Goal: Task Accomplishment & Management: Manage account settings

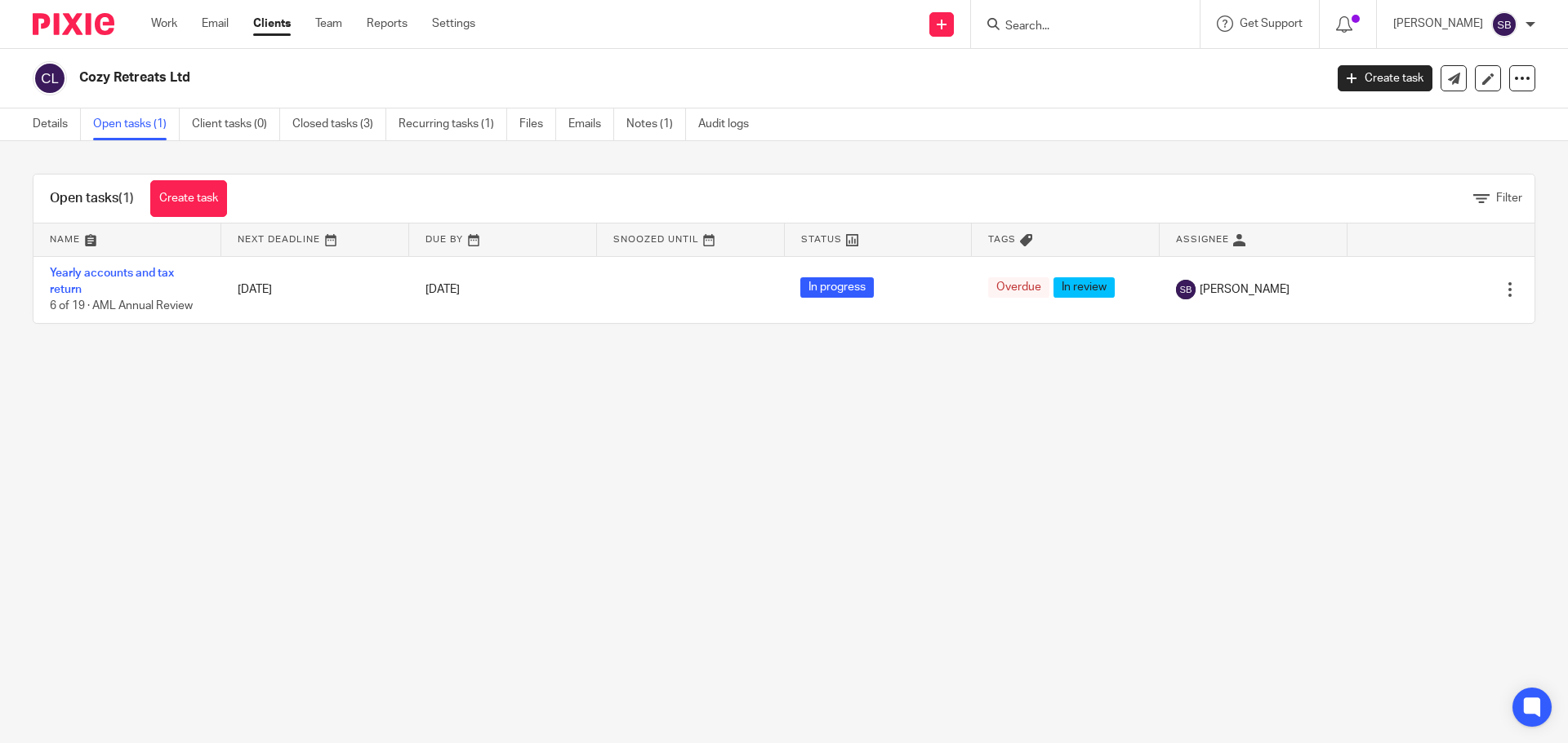
click at [1103, 25] on input "Search" at bounding box center [1077, 27] width 147 height 15
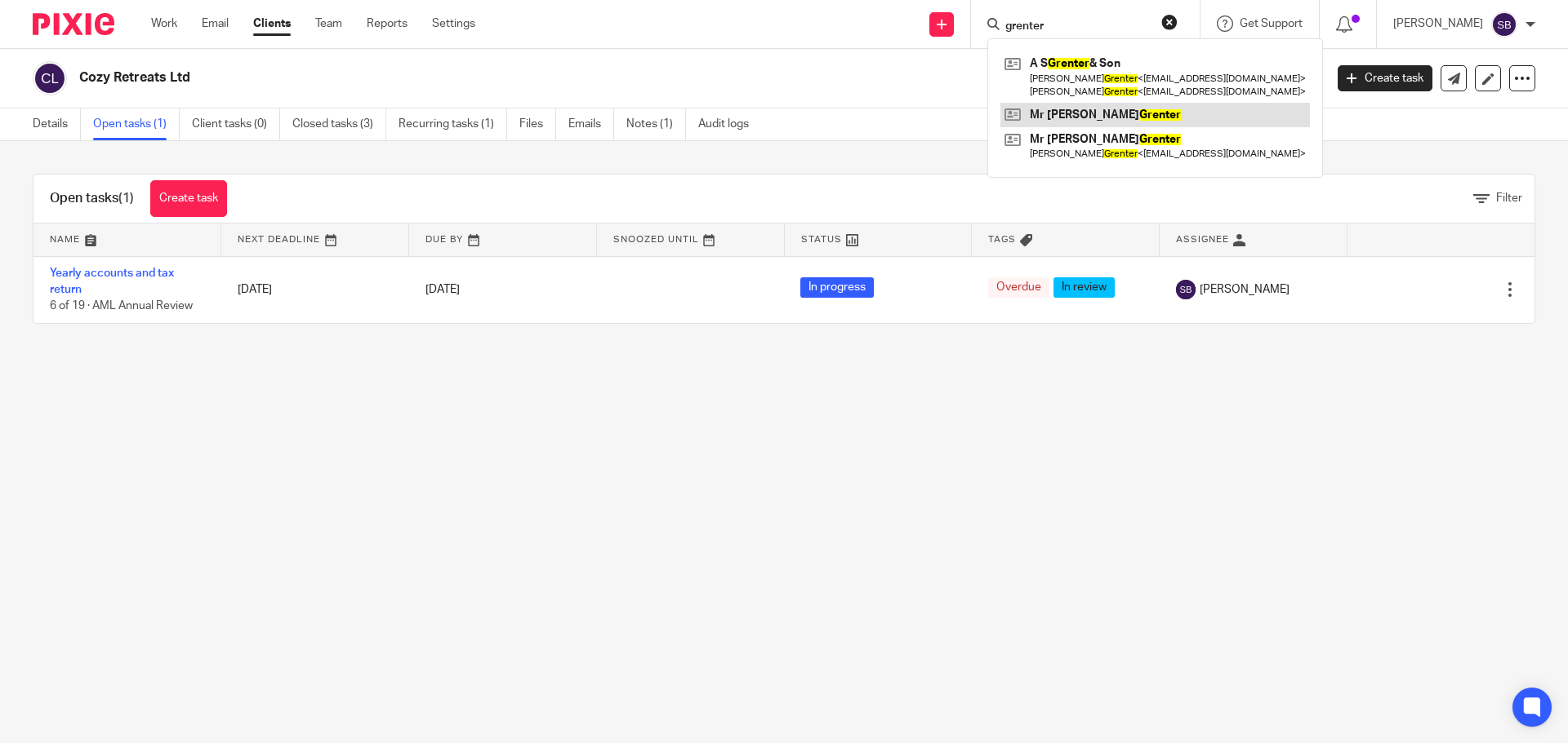
type input "grenter"
click at [1112, 111] on link at bounding box center [1155, 115] width 309 height 24
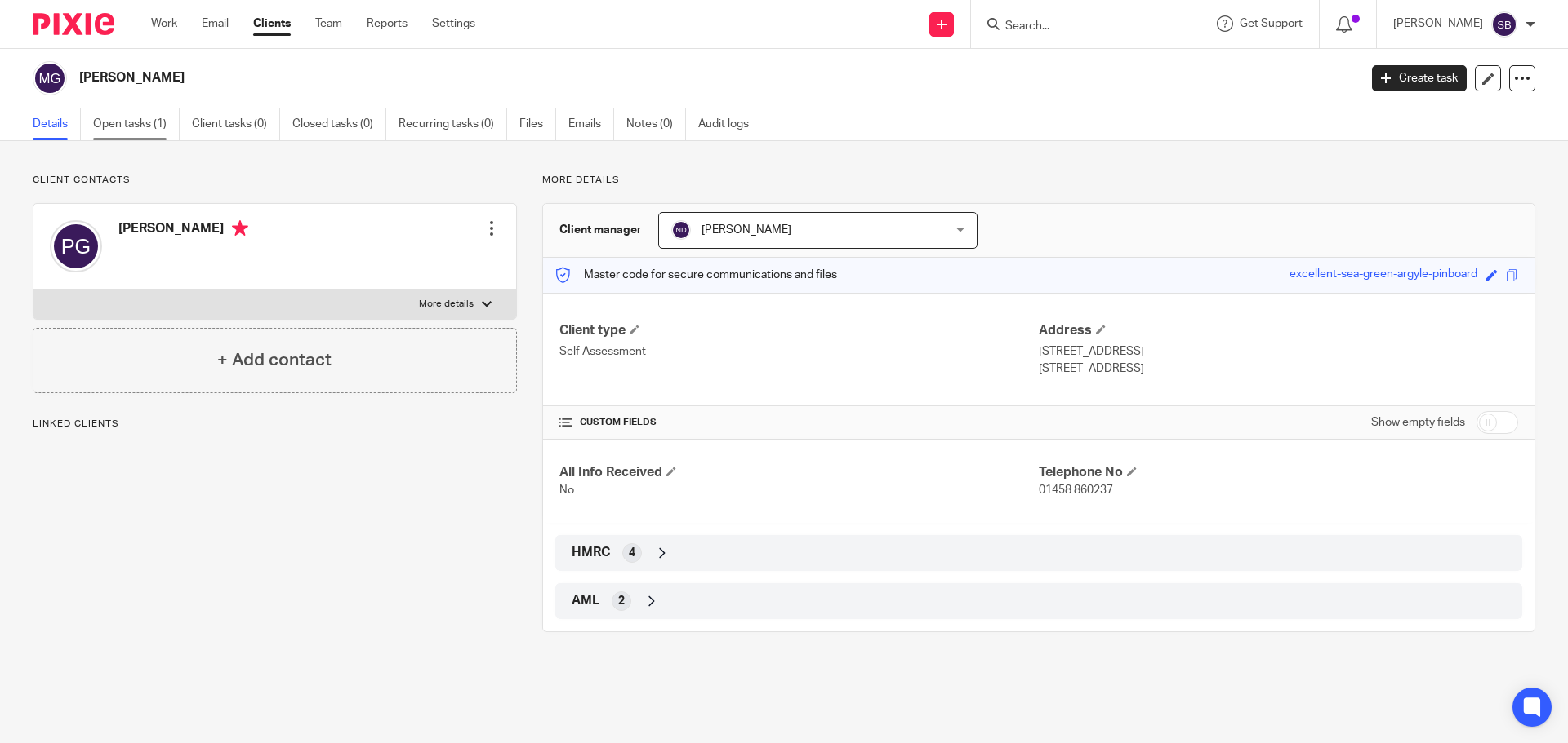
click at [145, 125] on link "Open tasks (1)" at bounding box center [137, 124] width 86 height 32
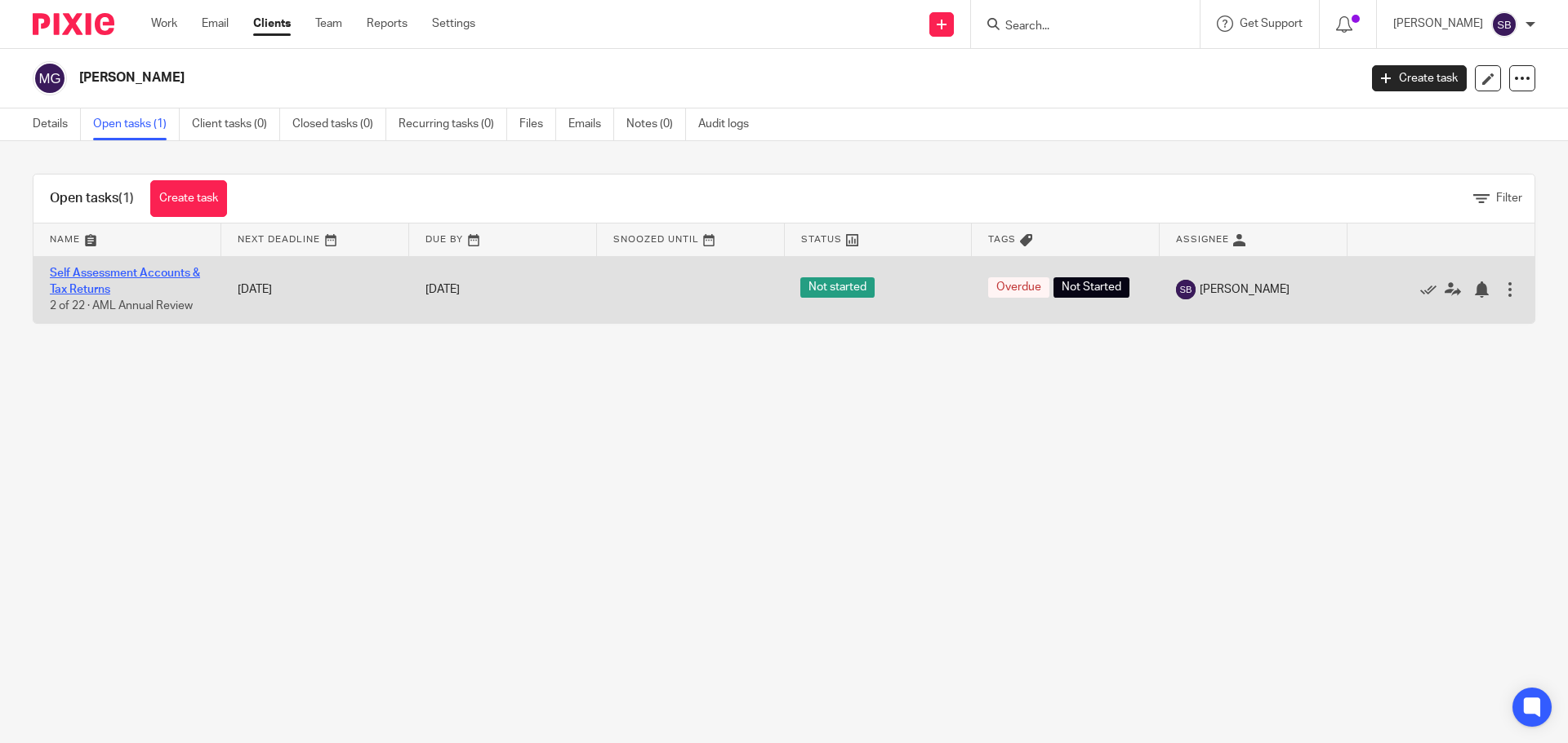
click at [139, 275] on link "Self Assessment Accounts & Tax Returns" at bounding box center [125, 282] width 150 height 28
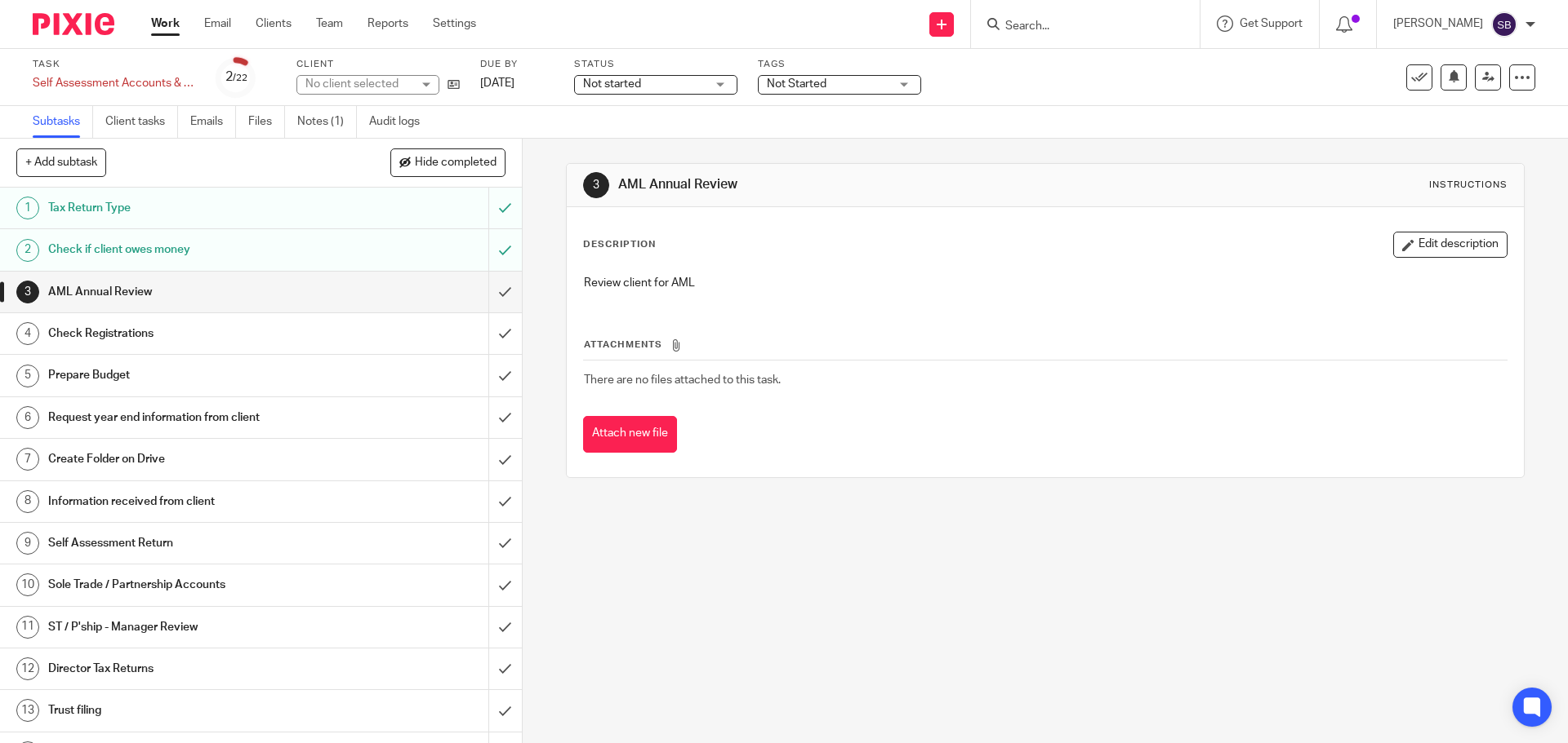
click at [725, 86] on div "Not started Not started" at bounding box center [655, 85] width 163 height 20
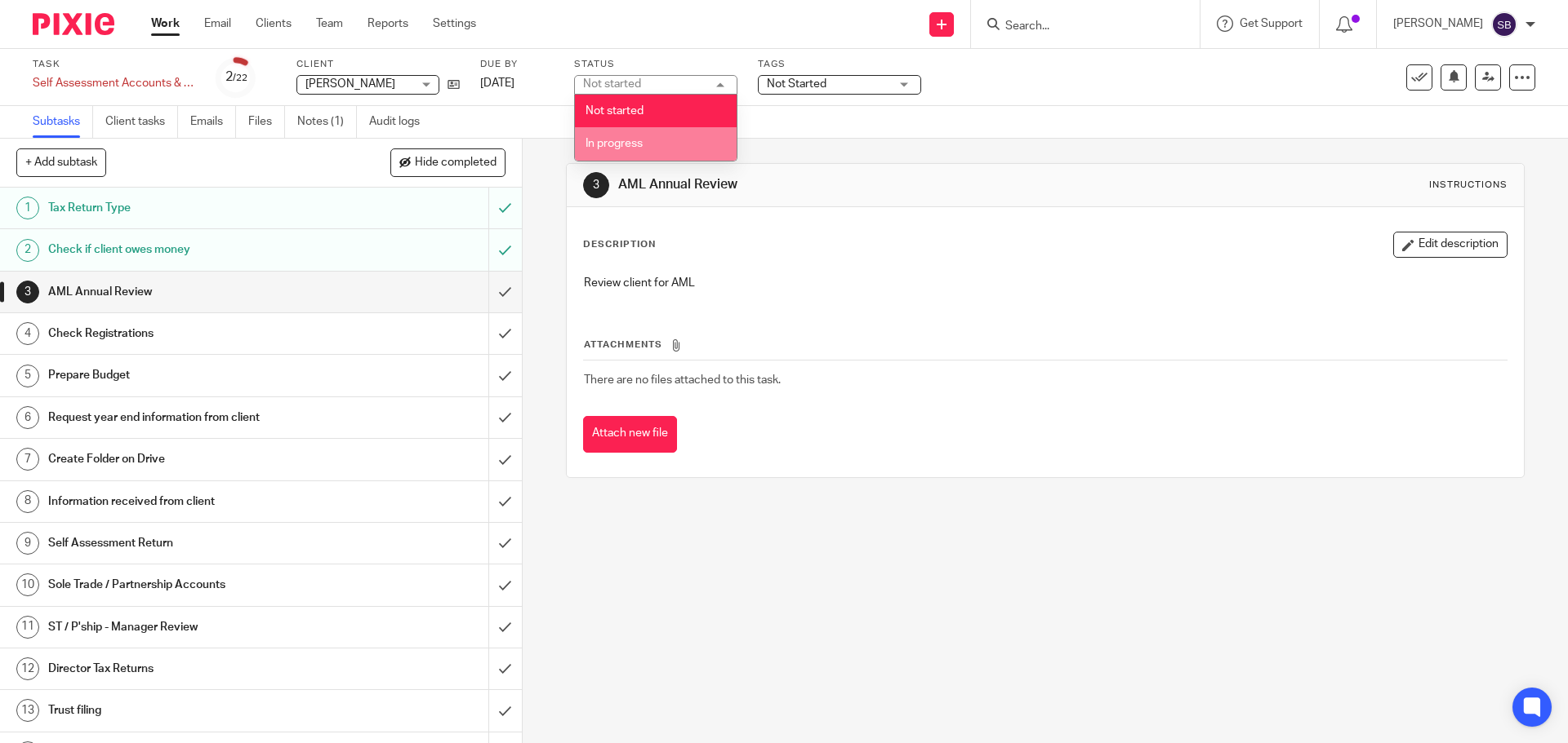
click at [655, 149] on li "In progress" at bounding box center [655, 143] width 162 height 34
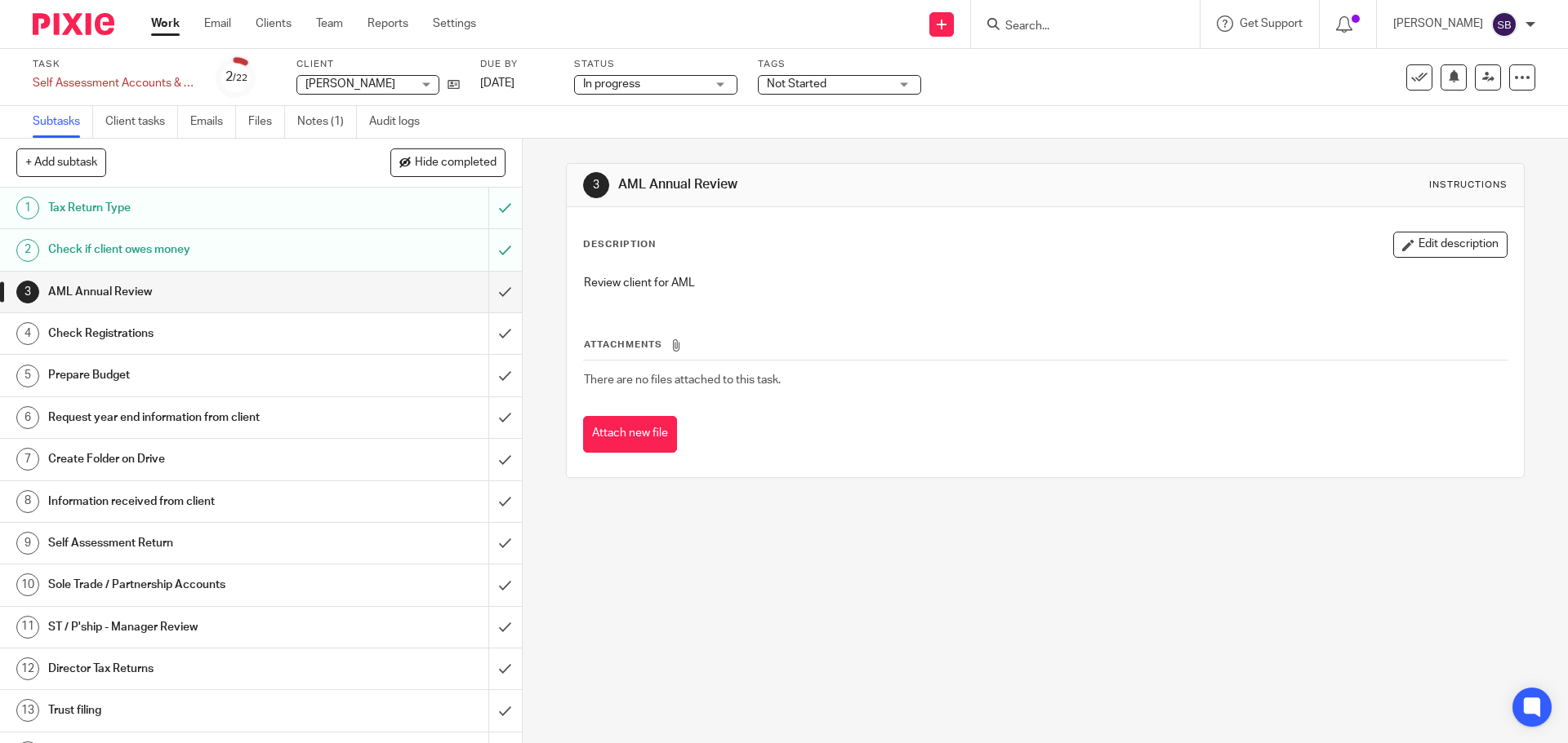
click at [910, 84] on div "Not Started" at bounding box center [839, 85] width 163 height 20
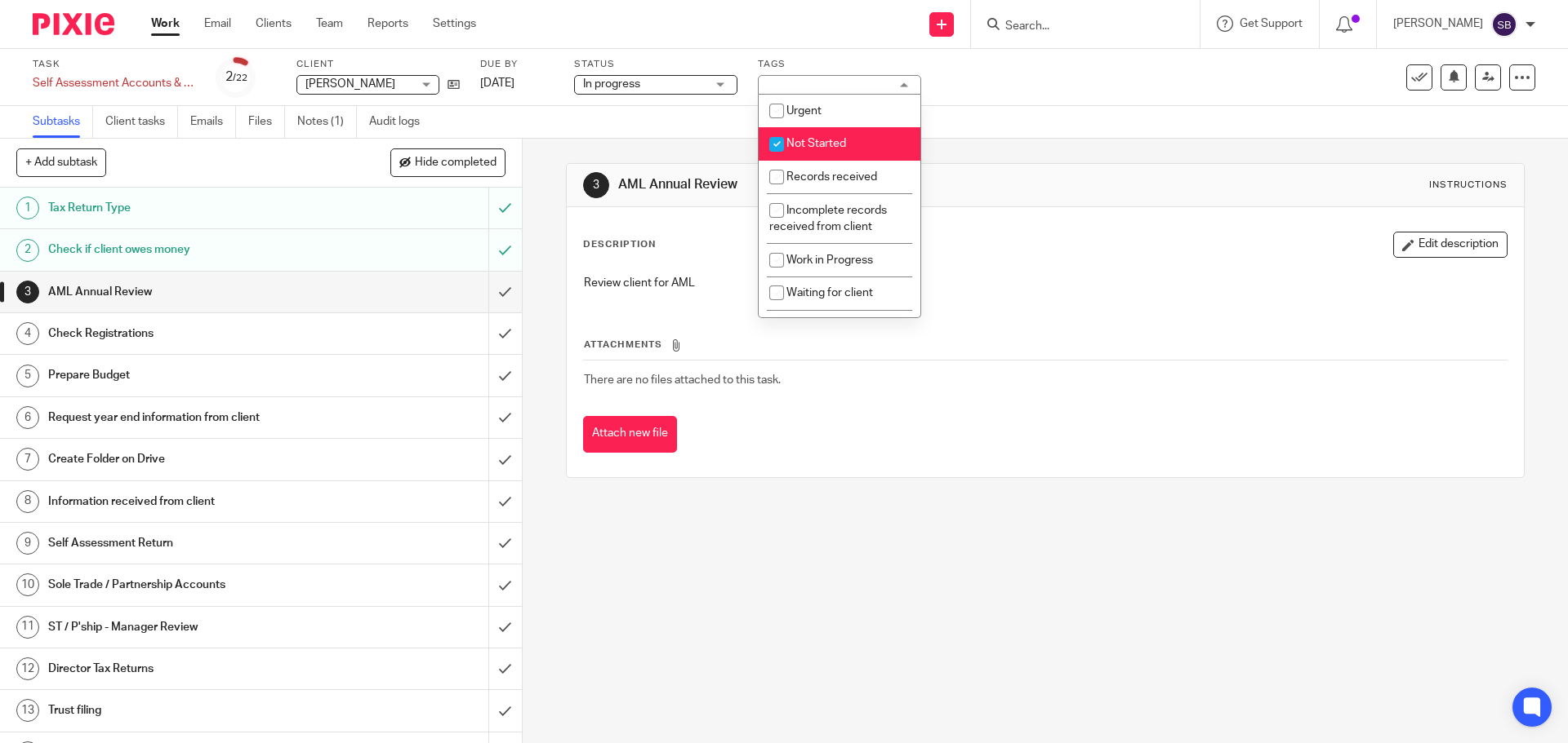
click at [774, 143] on input "checkbox" at bounding box center [776, 144] width 31 height 31
checkbox input "false"
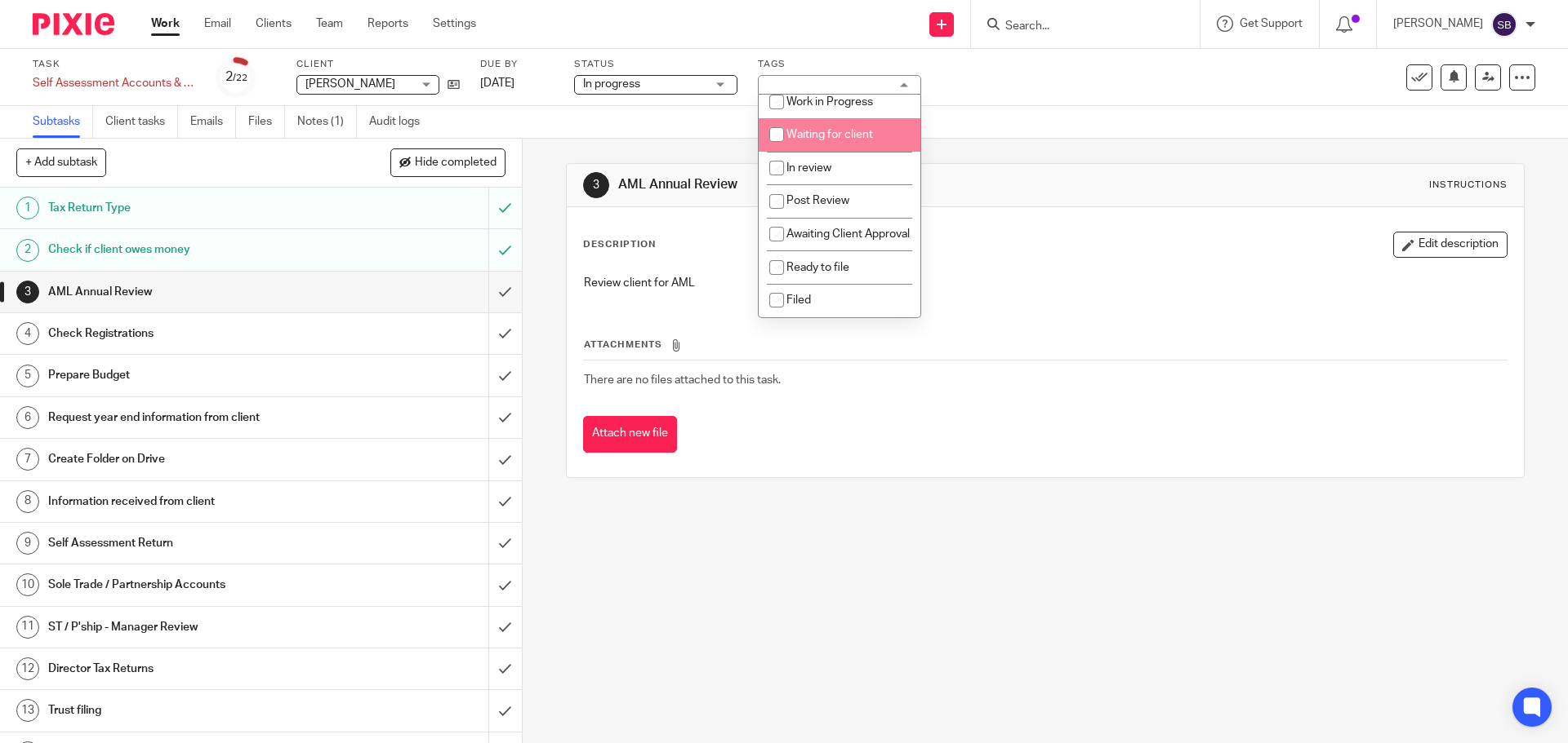
scroll to position [163, 0]
click at [773, 164] on input "checkbox" at bounding box center [776, 168] width 31 height 31
checkbox input "true"
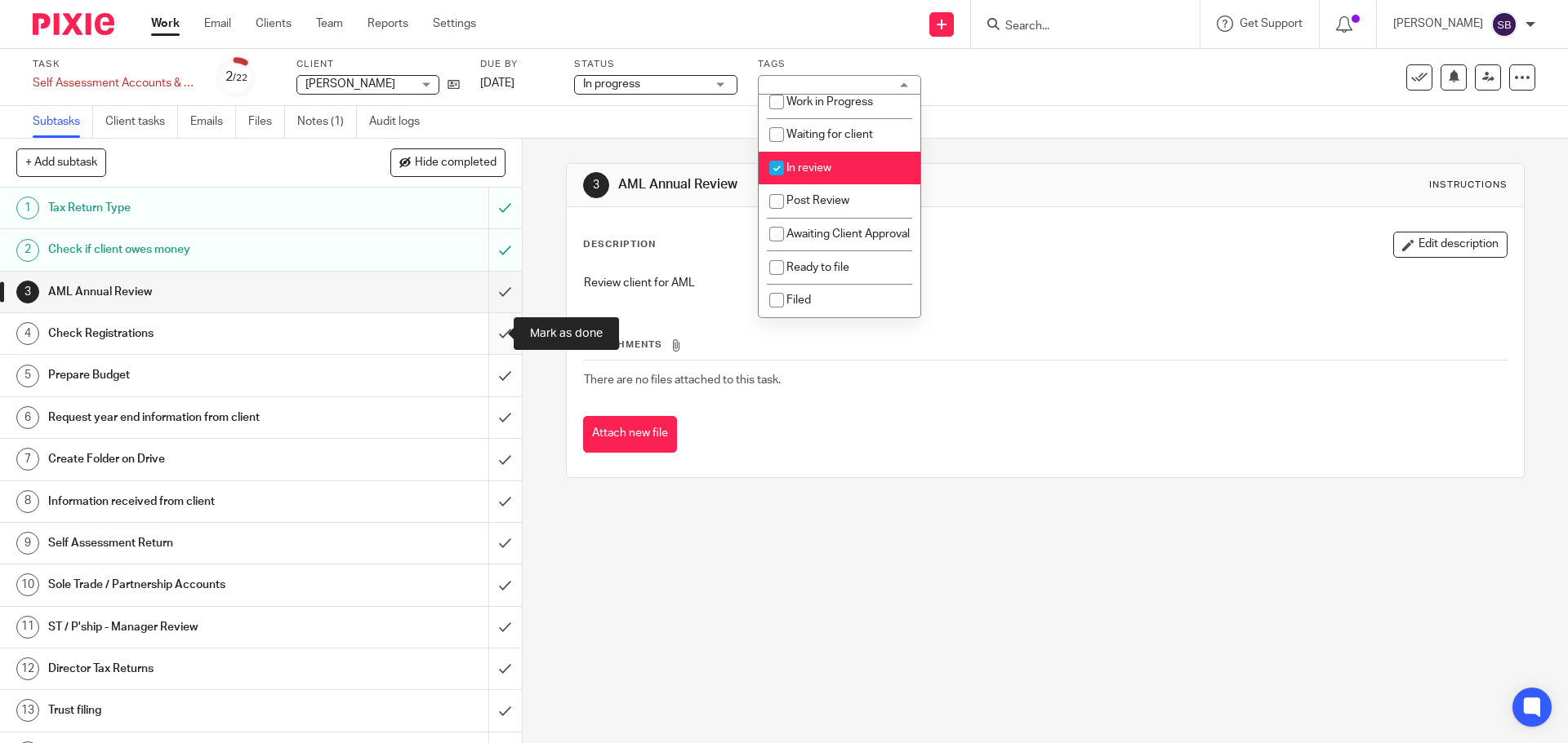
click at [488, 336] on input "submit" at bounding box center [261, 333] width 522 height 41
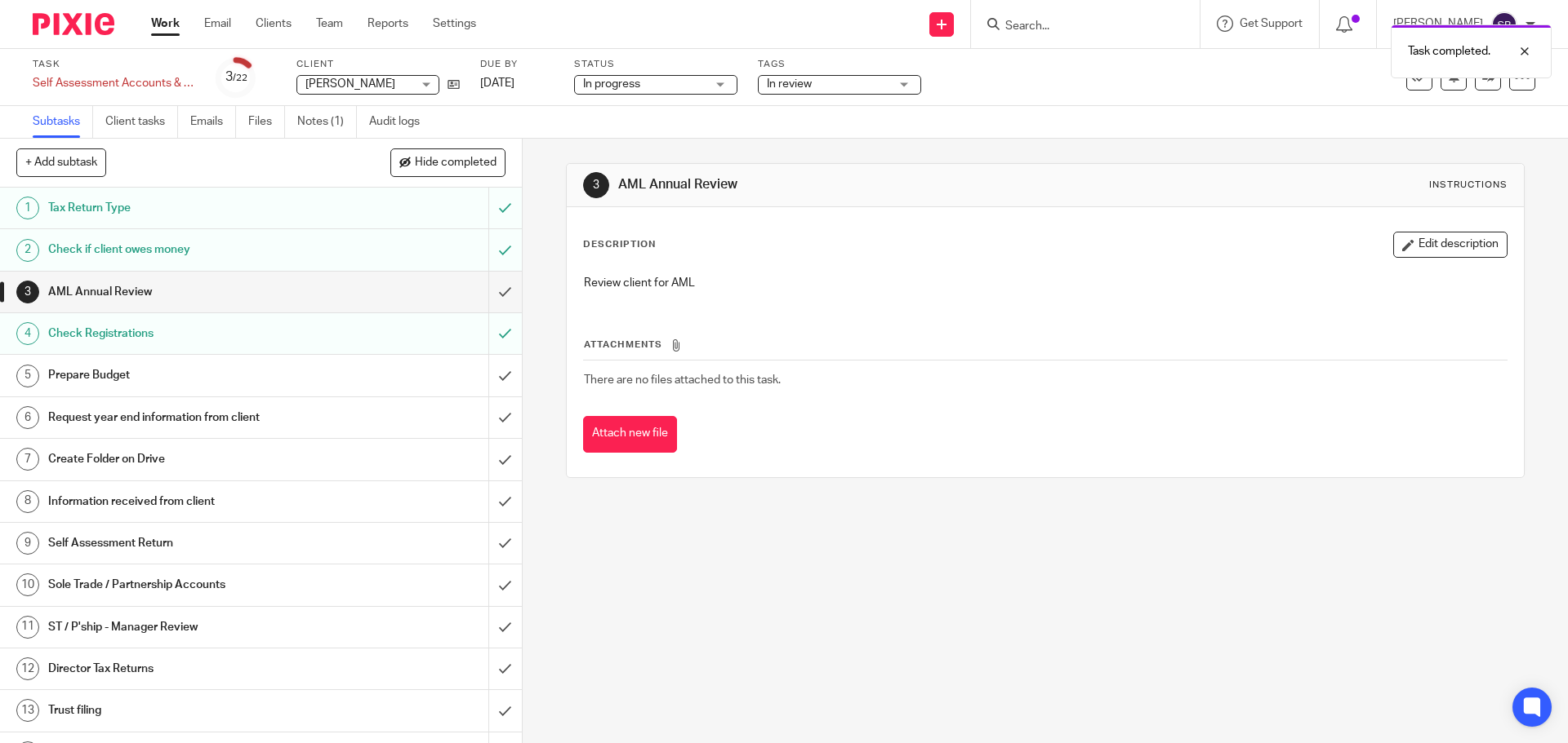
click at [116, 382] on h1 "Prepare Budget" at bounding box center [189, 375] width 283 height 24
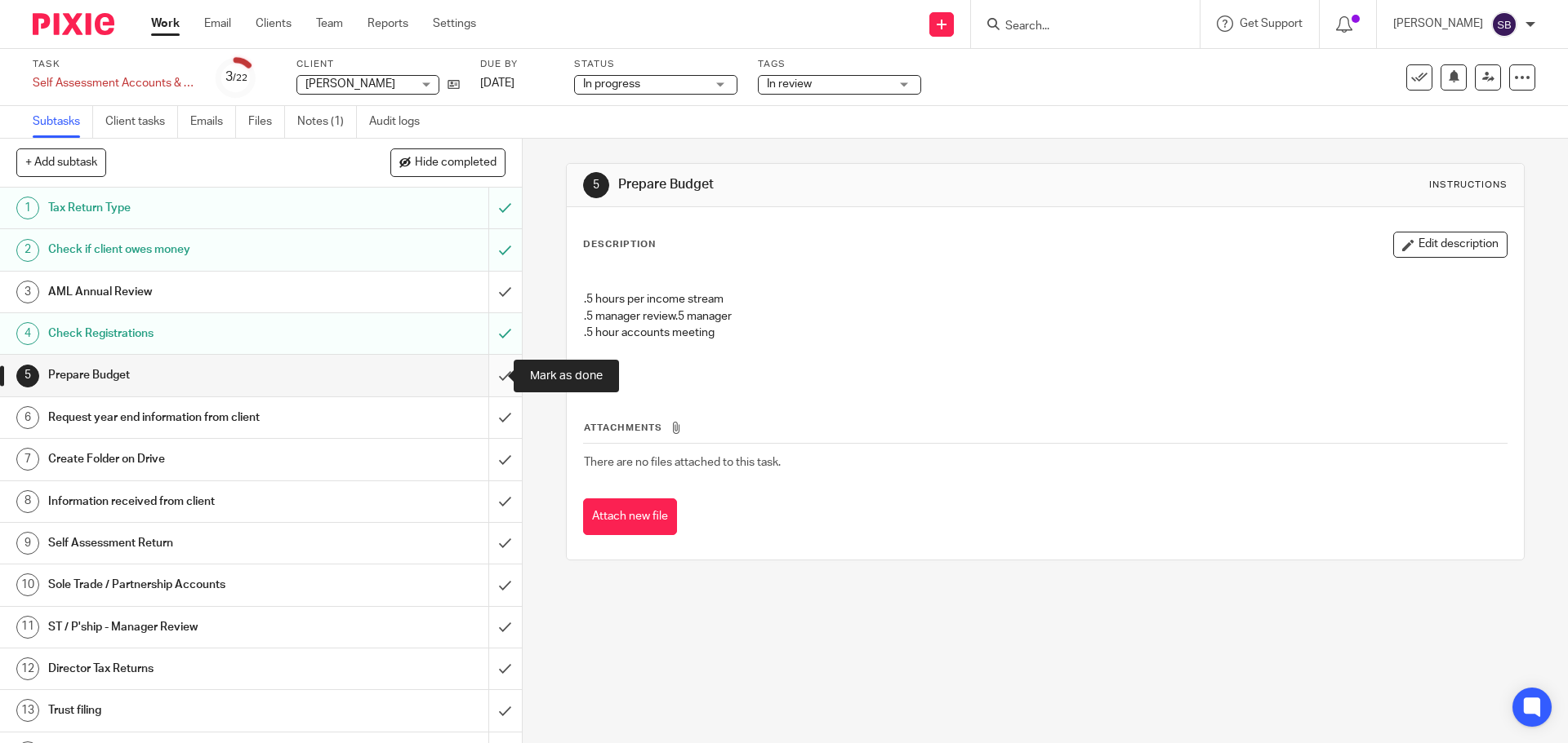
click at [481, 377] on input "submit" at bounding box center [261, 375] width 522 height 41
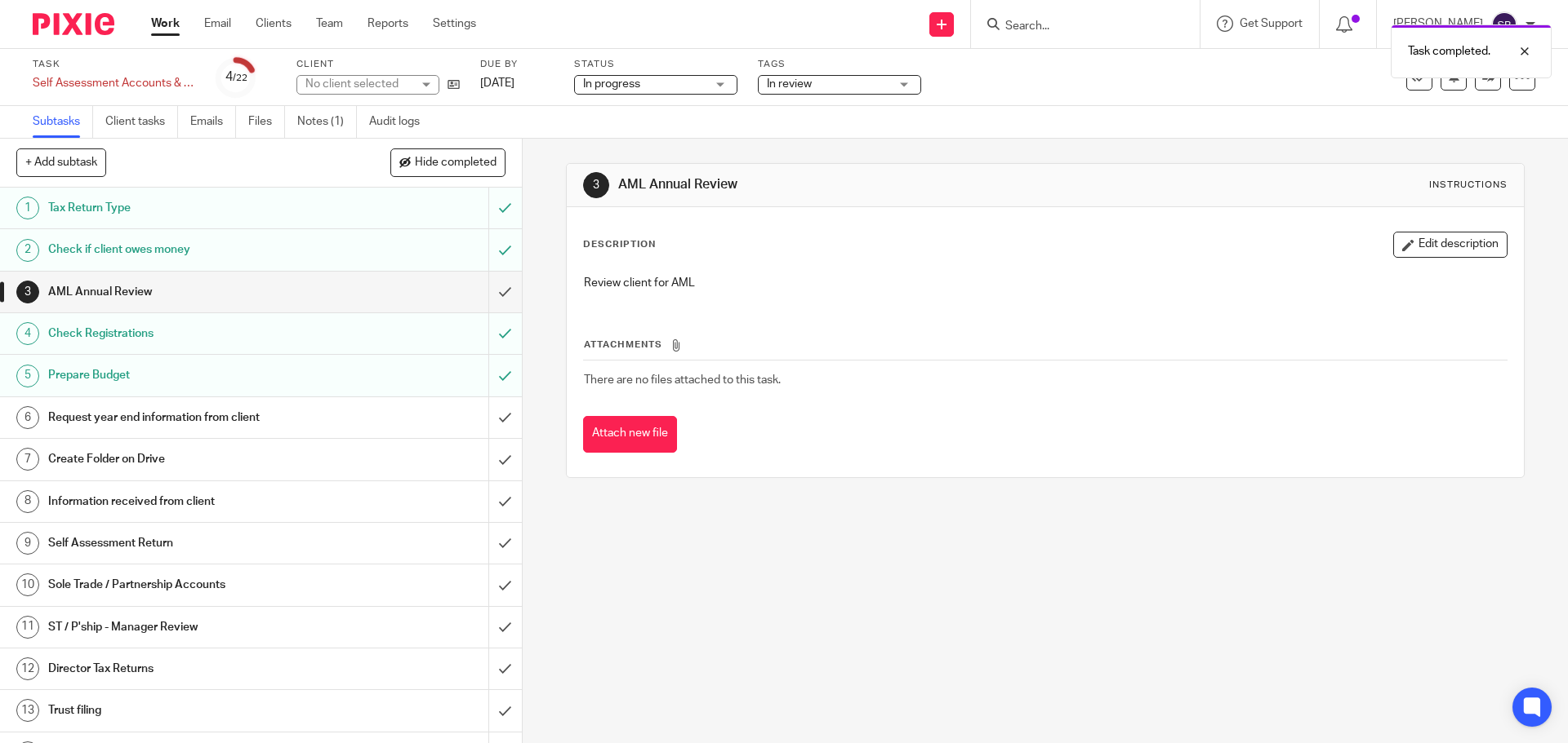
click at [98, 421] on h1 "Request year end information from client" at bounding box center [189, 417] width 283 height 24
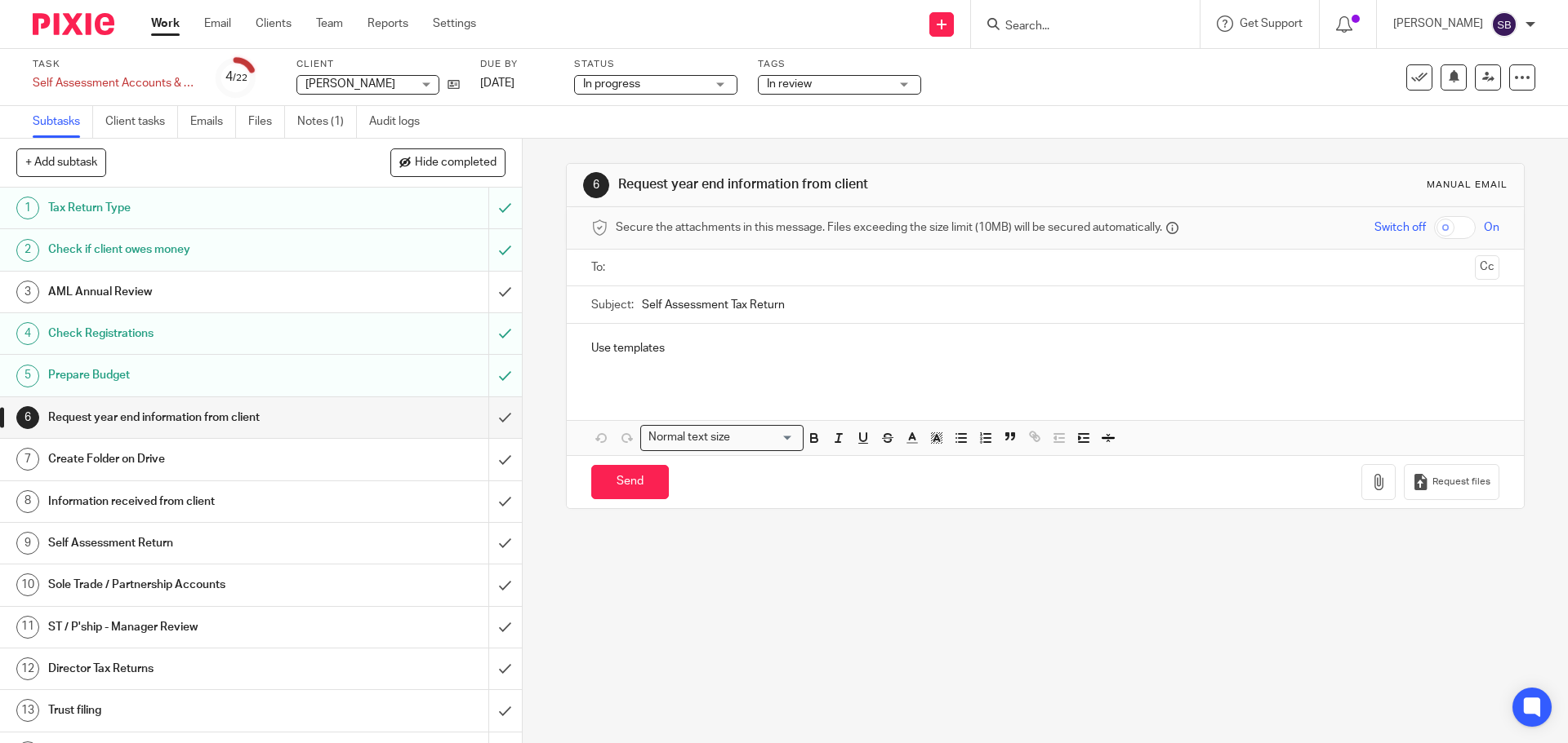
click at [698, 355] on p "Use templates" at bounding box center [1044, 348] width 907 height 16
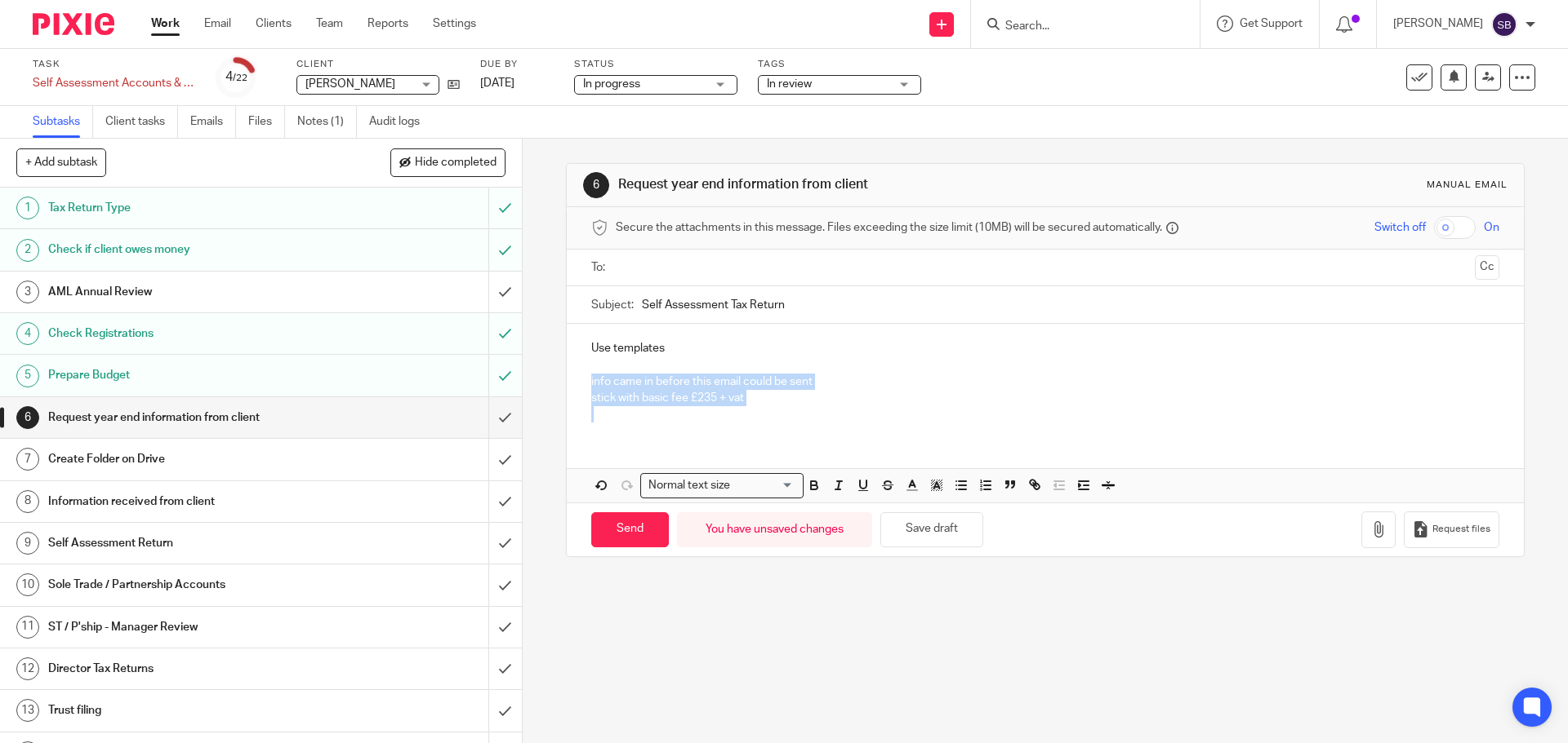
drag, startPoint x: 583, startPoint y: 383, endPoint x: 806, endPoint y: 414, distance: 225.1
click at [806, 414] on div "Use templates info came in before this email could be sent stick with basic fee…" at bounding box center [1045, 379] width 956 height 111
click at [811, 486] on icon "button" at bounding box center [814, 487] width 7 height 4
click at [931, 543] on button "Save draft" at bounding box center [931, 530] width 103 height 35
click at [488, 418] on input "submit" at bounding box center [261, 417] width 522 height 41
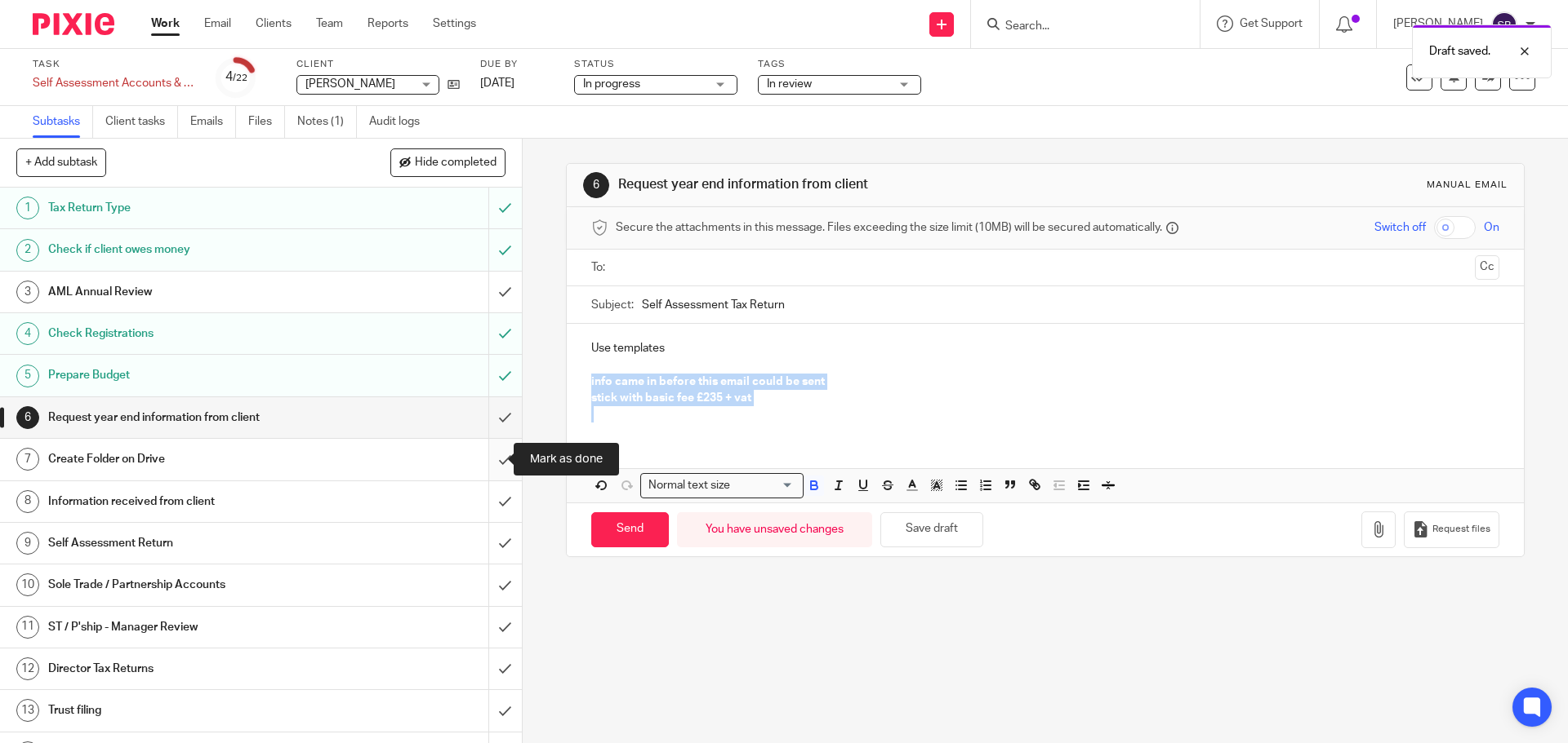
click at [481, 459] on input "submit" at bounding box center [261, 459] width 522 height 41
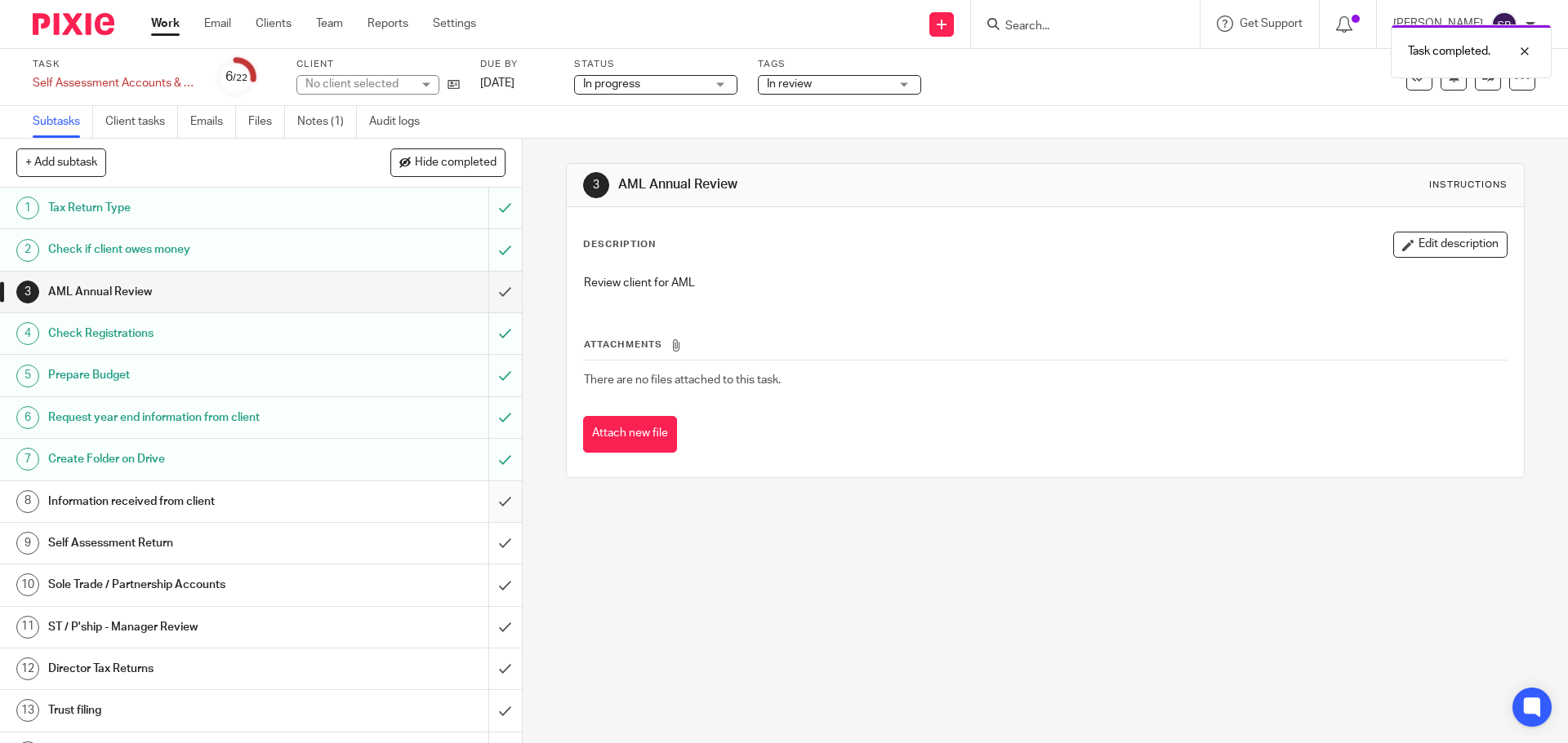
click at [493, 502] on input "submit" at bounding box center [261, 501] width 522 height 41
click at [489, 581] on input "submit" at bounding box center [261, 585] width 522 height 41
click at [489, 669] on input "submit" at bounding box center [261, 669] width 522 height 41
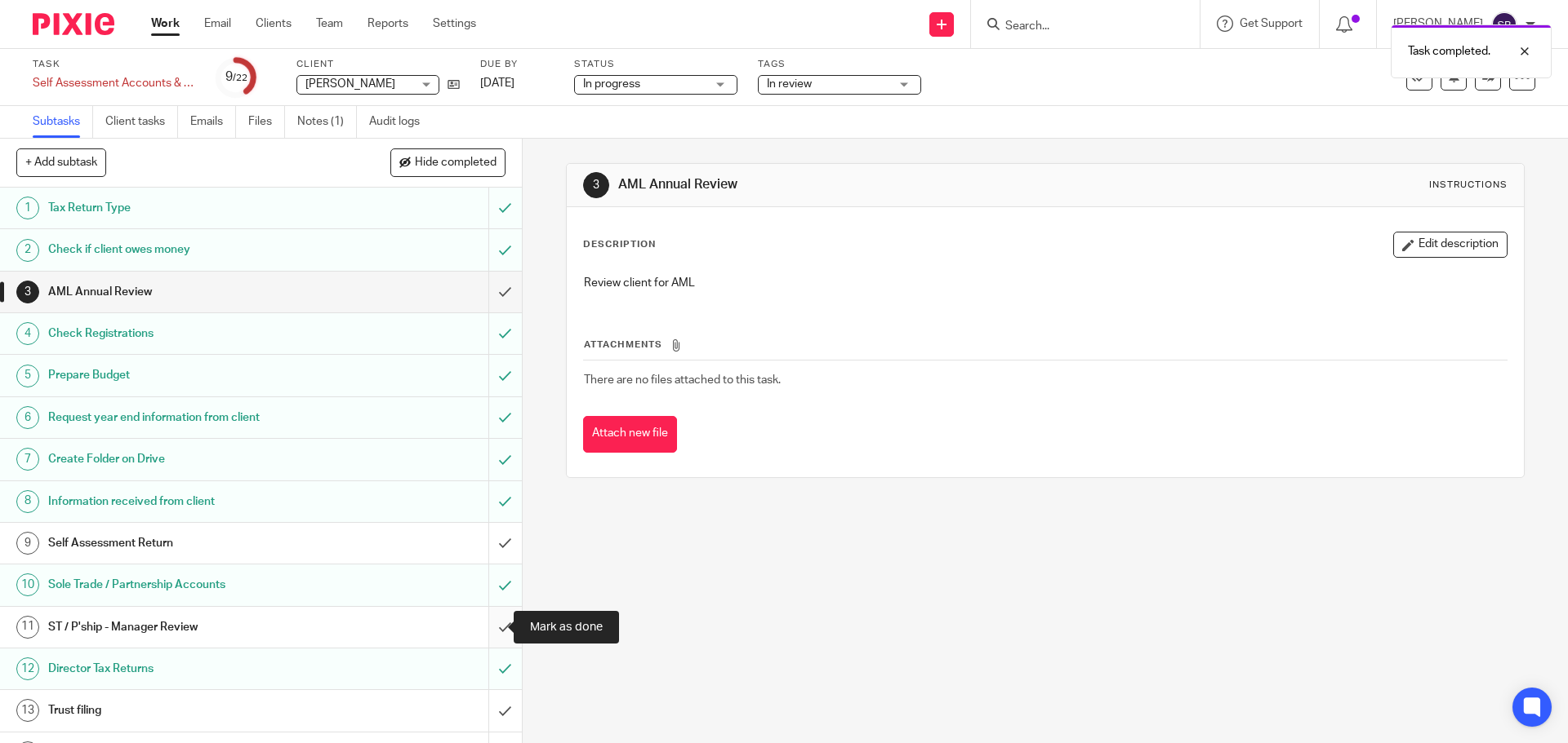
click at [492, 629] on input "submit" at bounding box center [261, 627] width 522 height 41
click at [489, 711] on input "submit" at bounding box center [261, 710] width 522 height 41
click at [490, 633] on input "submit" at bounding box center [261, 627] width 522 height 41
click at [488, 583] on input "submit" at bounding box center [261, 585] width 522 height 41
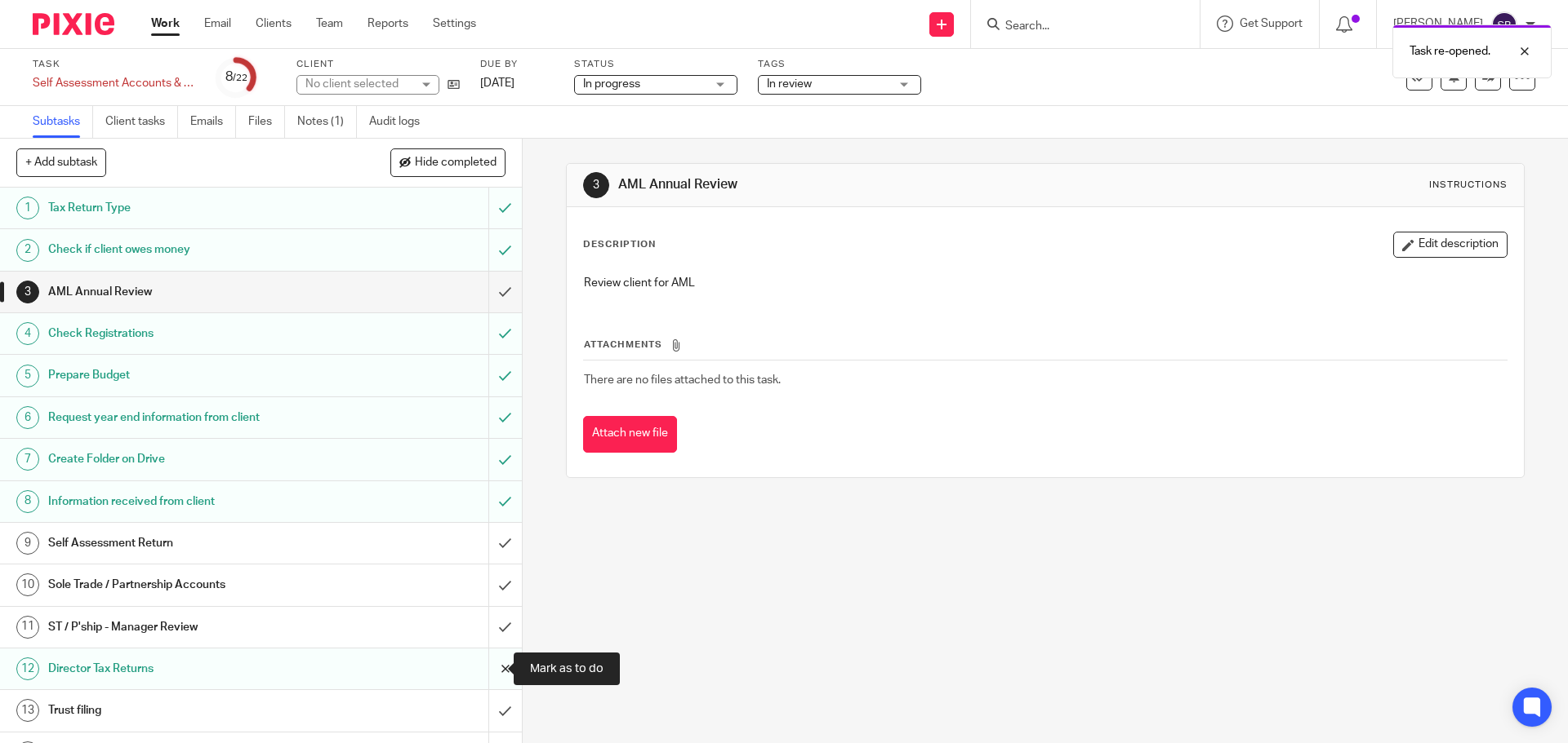
click at [485, 673] on input "submit" at bounding box center [261, 669] width 522 height 41
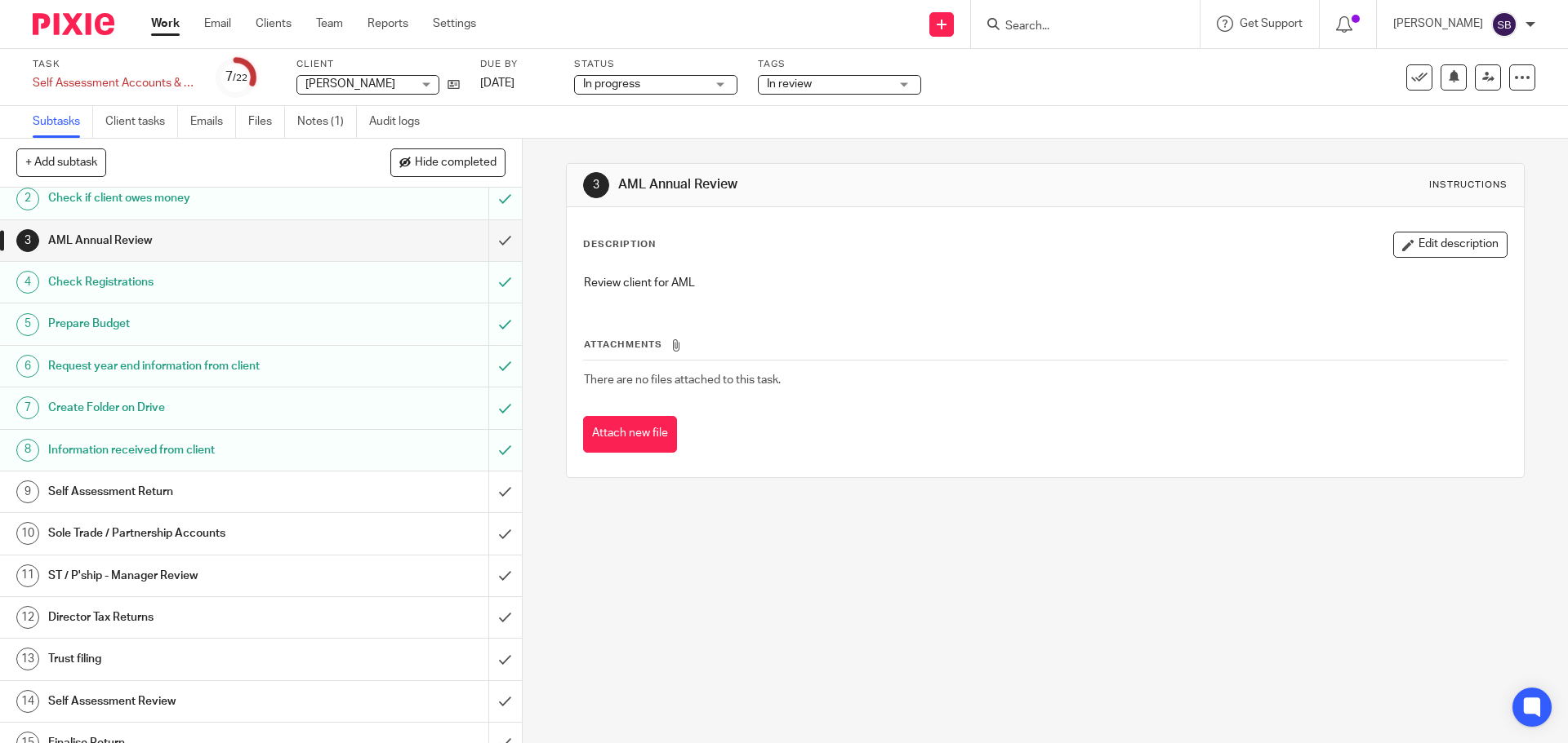
scroll to position [244, 0]
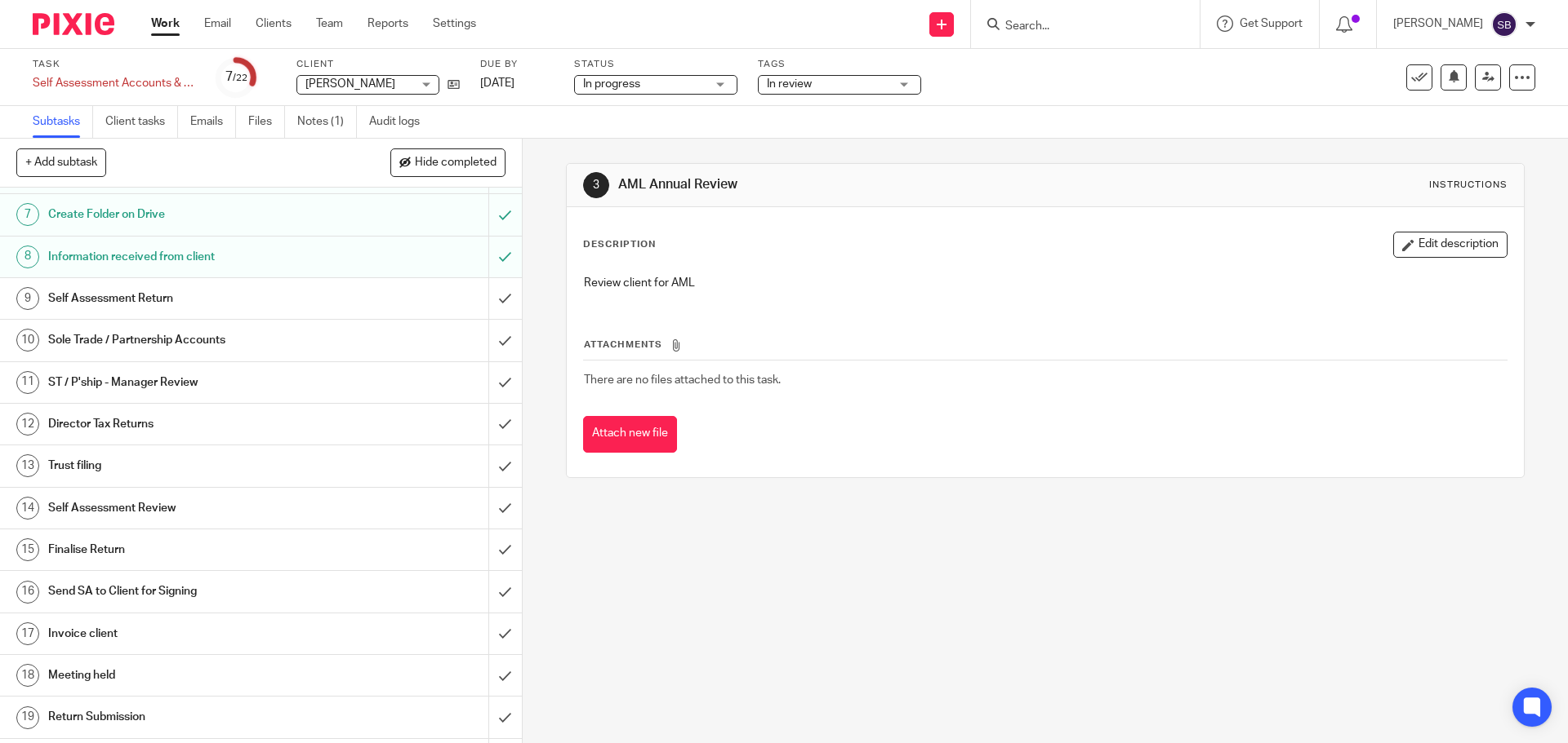
click at [112, 595] on h1 "Send SA to Client for Signing" at bounding box center [189, 592] width 283 height 24
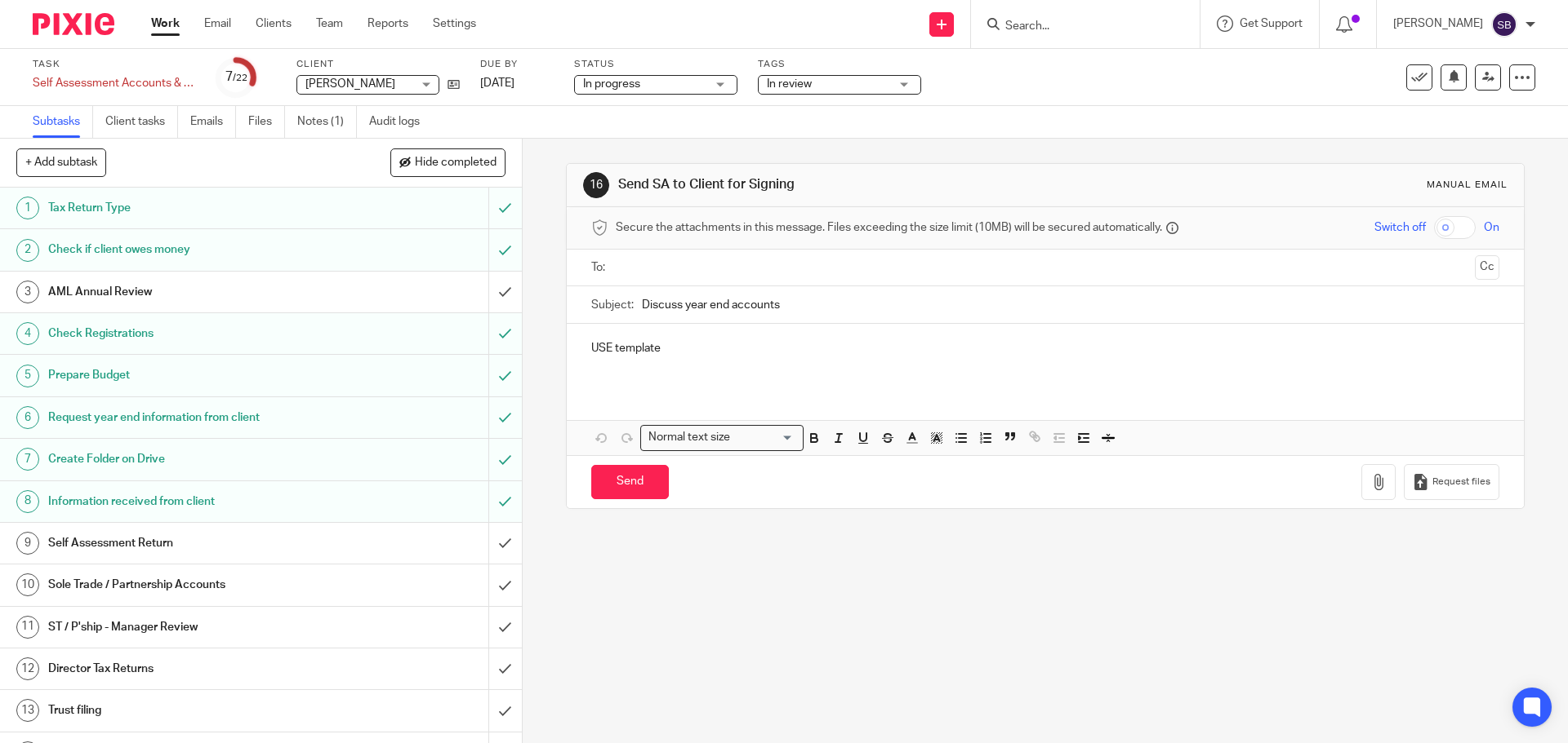
click at [594, 346] on p "USE template" at bounding box center [1044, 348] width 907 height 16
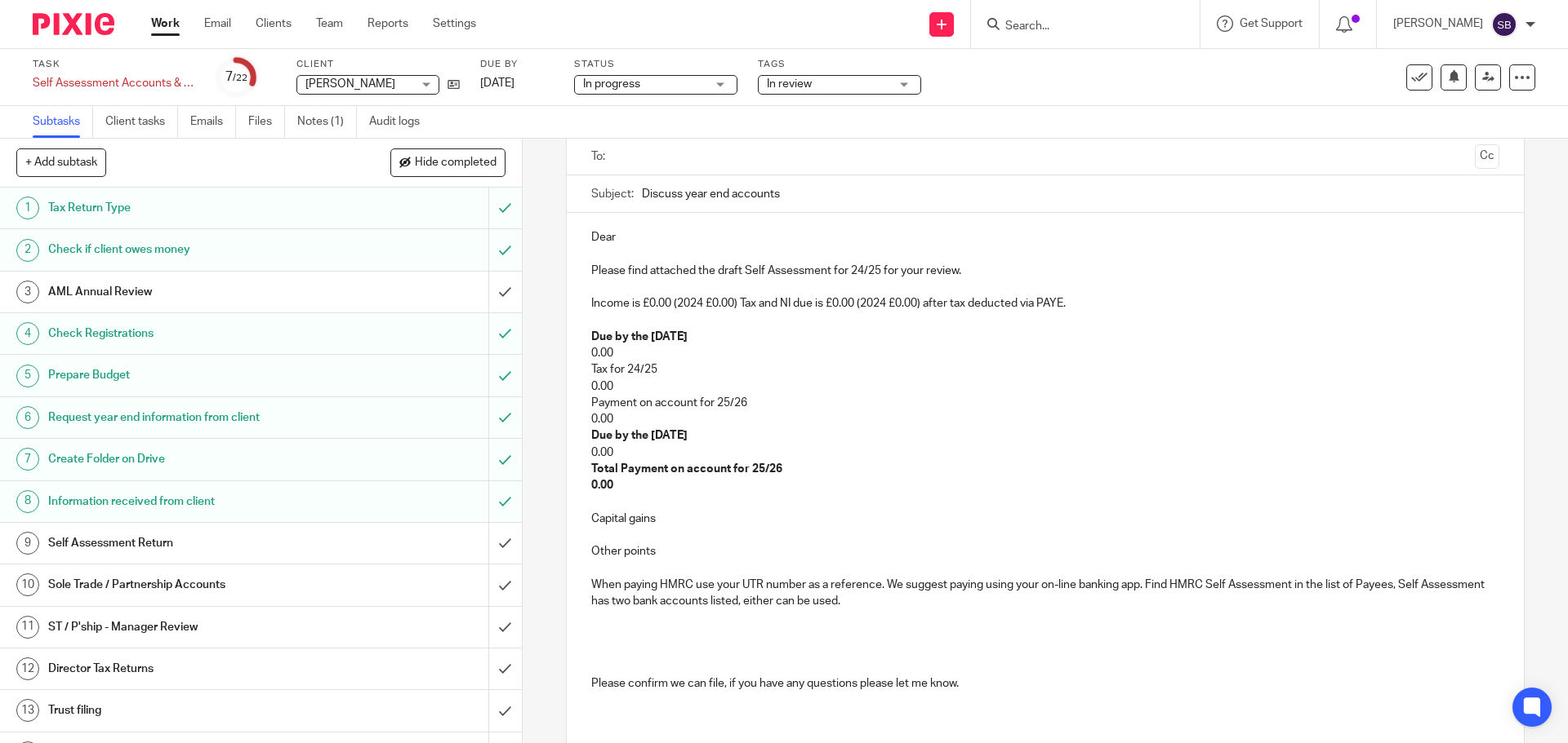
click at [647, 234] on p "Dear" at bounding box center [1044, 237] width 907 height 16
click at [802, 191] on input "Discuss year end accounts" at bounding box center [1069, 194] width 857 height 37
type input "D"
type input "2024-25 Personal Tax Return"
click at [856, 274] on p "Please find attached the draft Self Assessment for 24/25 for your review." at bounding box center [1044, 270] width 907 height 16
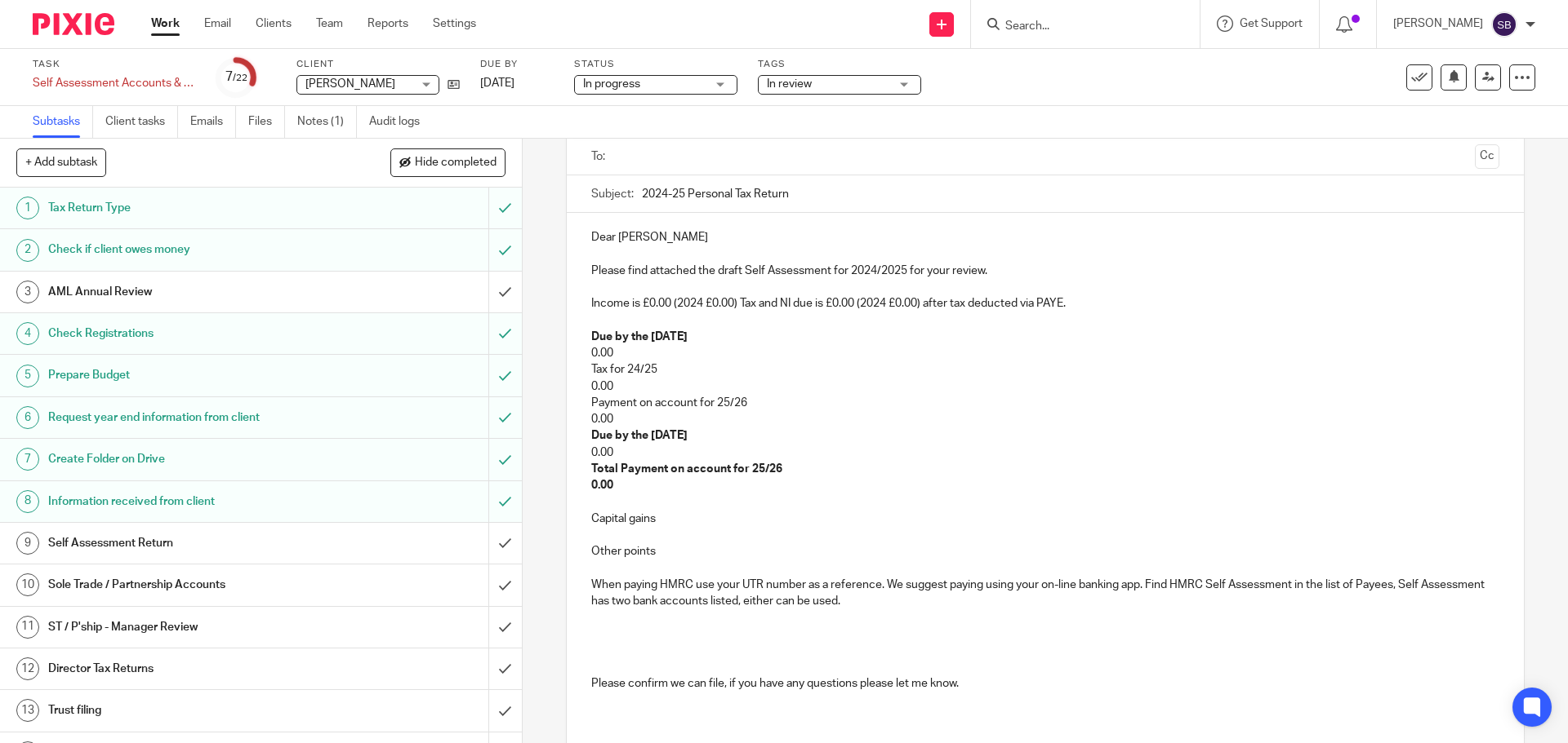
click at [668, 312] on p "Income is £0.00 (2024 £0.00) Tax and NI due is £0.00 (2024 £0.00) after tax ded…" at bounding box center [1044, 303] width 907 height 16
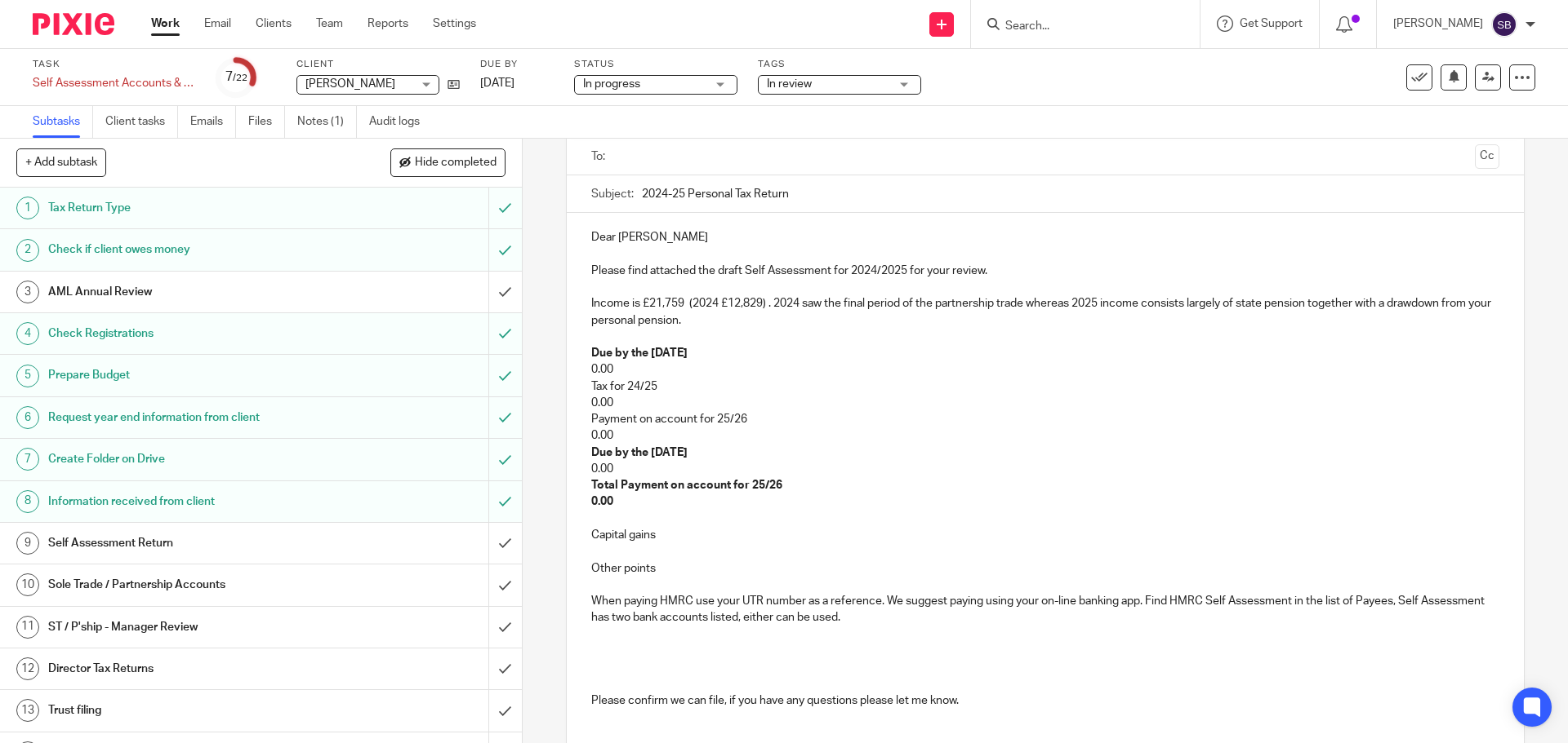
click at [772, 352] on p "Due by the 31st January 2026" at bounding box center [1044, 353] width 907 height 16
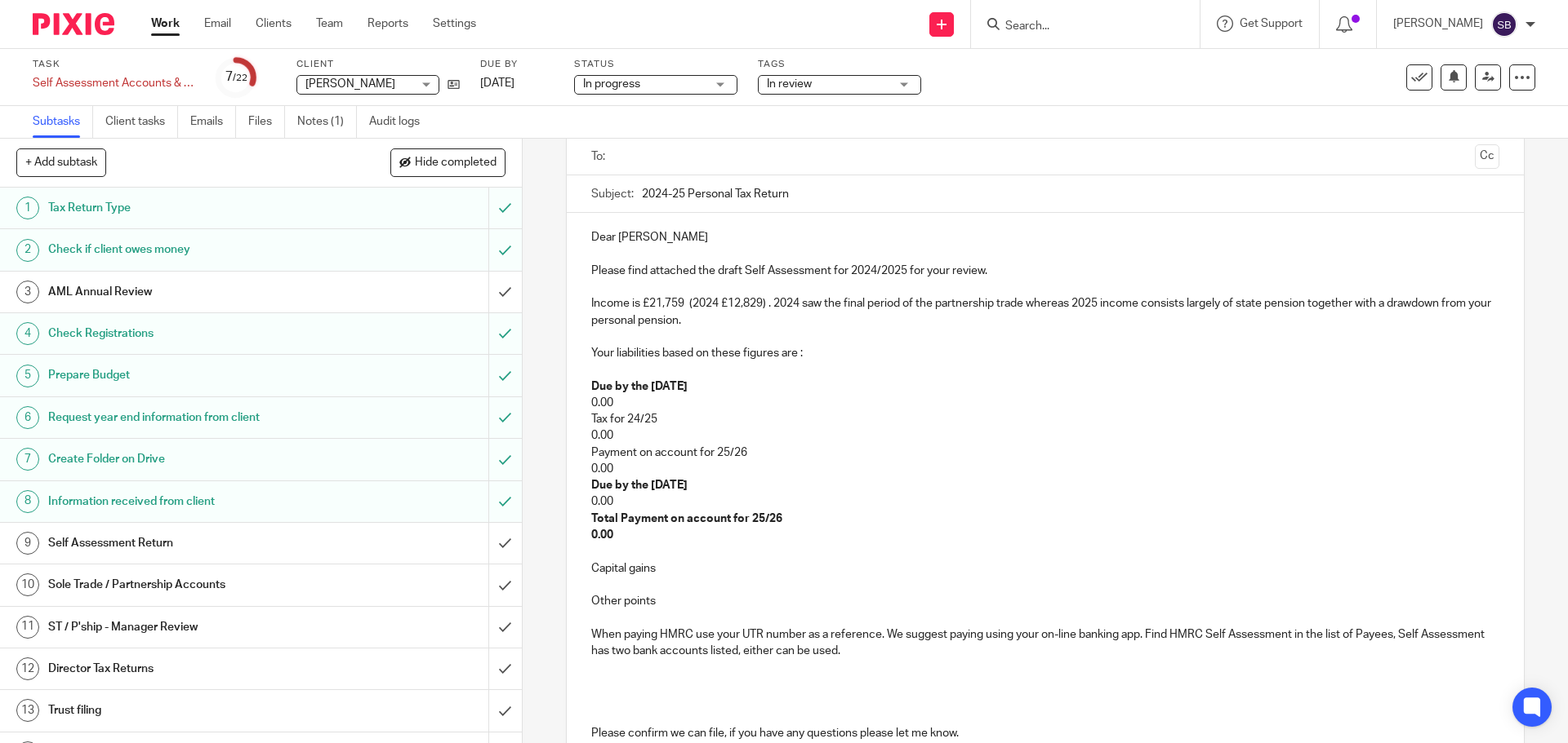
click at [779, 389] on p "Due by the 31st January 2026" at bounding box center [1044, 386] width 907 height 16
drag, startPoint x: 586, startPoint y: 400, endPoint x: 652, endPoint y: 437, distance: 75.7
click at [652, 437] on div "Dear Pete Please find attached the draft Self Assessment for 2024/2025 for your…" at bounding box center [1045, 509] width 956 height 591
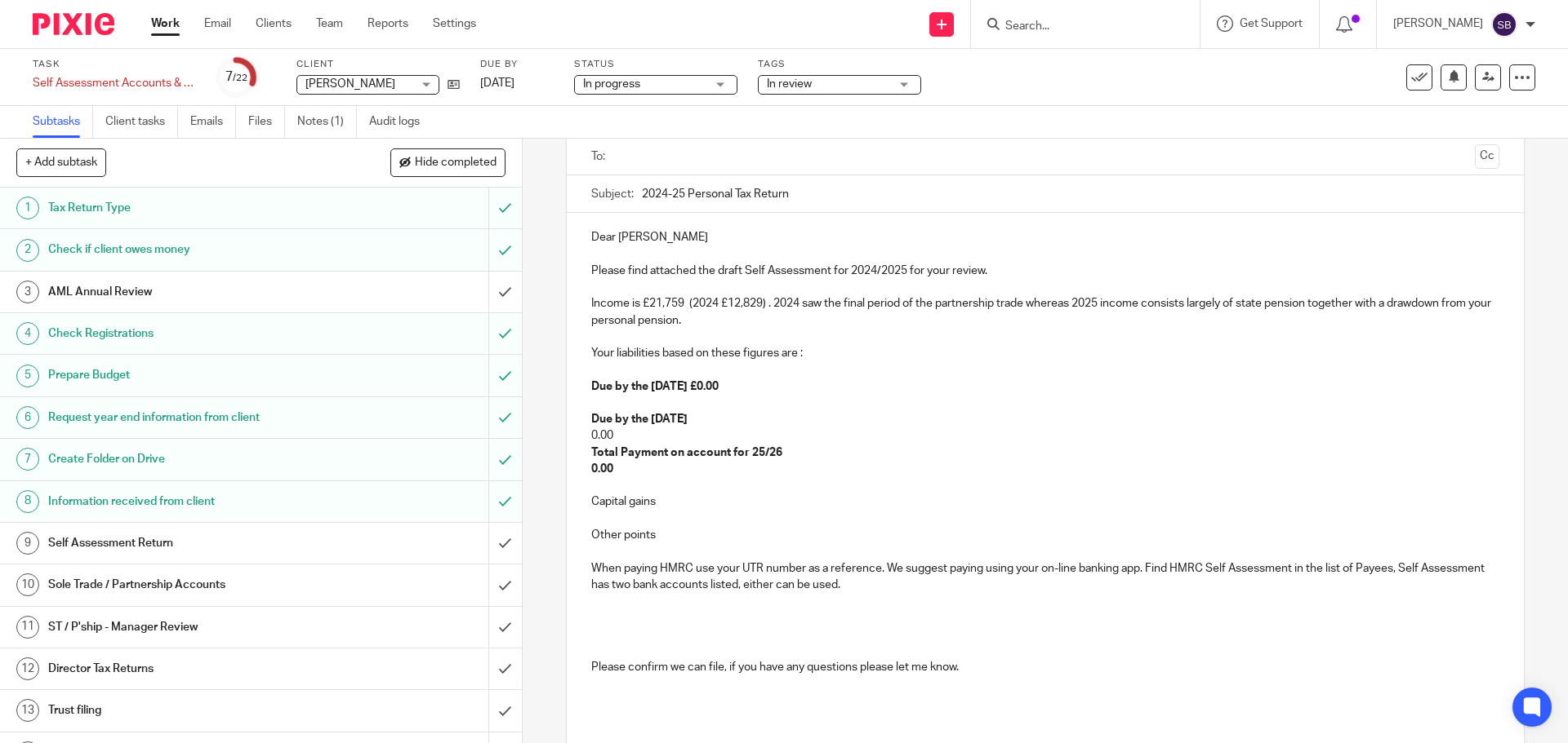
click at [755, 412] on p "Due by the 31st July 2027" at bounding box center [1044, 419] width 907 height 16
click at [787, 455] on p "Total Payment on account for 25/26" at bounding box center [1044, 453] width 907 height 16
click at [615, 434] on p "0.00" at bounding box center [1044, 435] width 907 height 16
click at [630, 474] on p "0.00" at bounding box center [1044, 469] width 907 height 16
click at [718, 390] on strong "Due by the 31st January 2026 £0.00" at bounding box center [654, 386] width 127 height 11
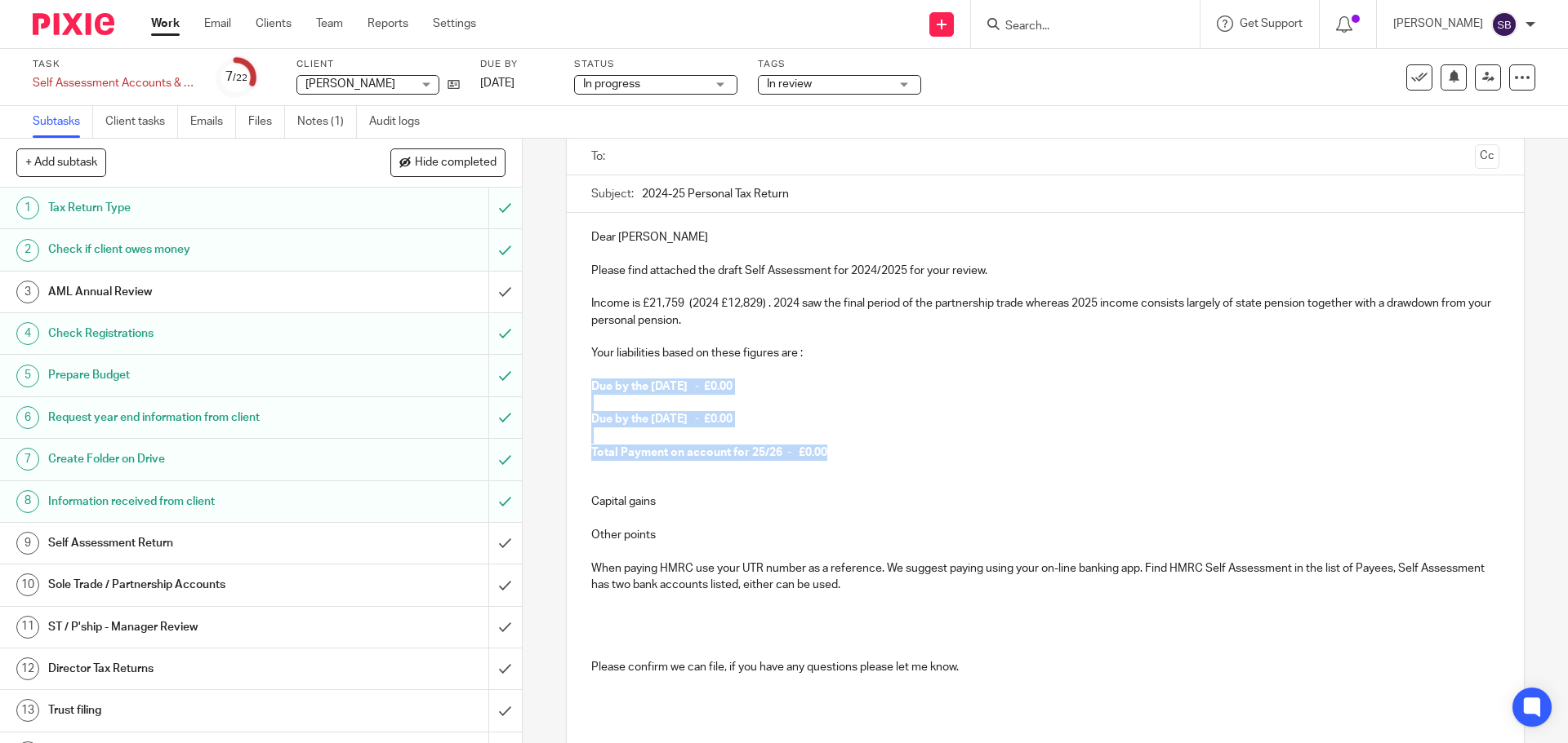
drag, startPoint x: 590, startPoint y: 384, endPoint x: 866, endPoint y: 448, distance: 283.3
click at [866, 448] on div "Dear Pete Please find attached the draft Self Assessment for 2024/2025 for your…" at bounding box center [1045, 475] width 956 height 524
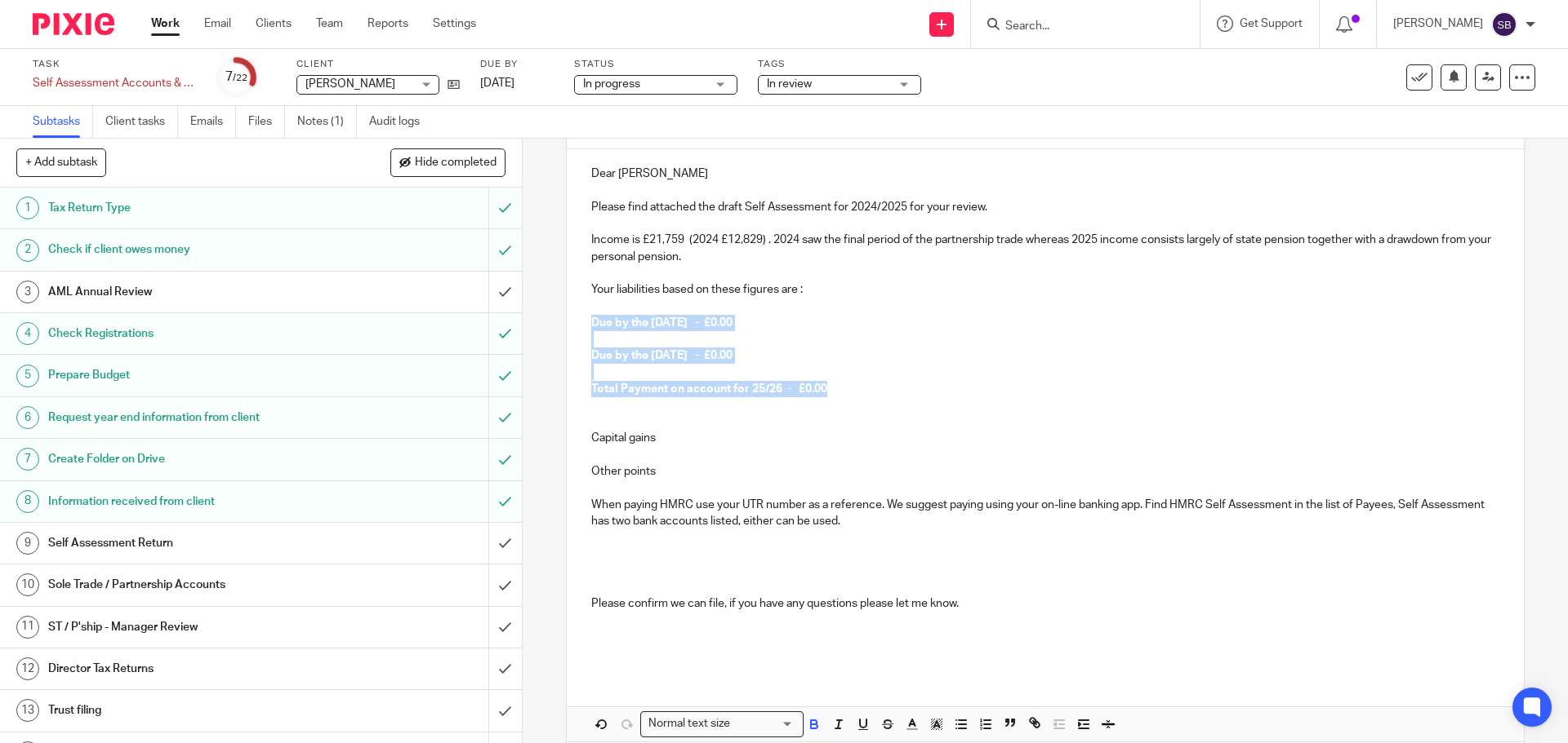
scroll to position [251, 0]
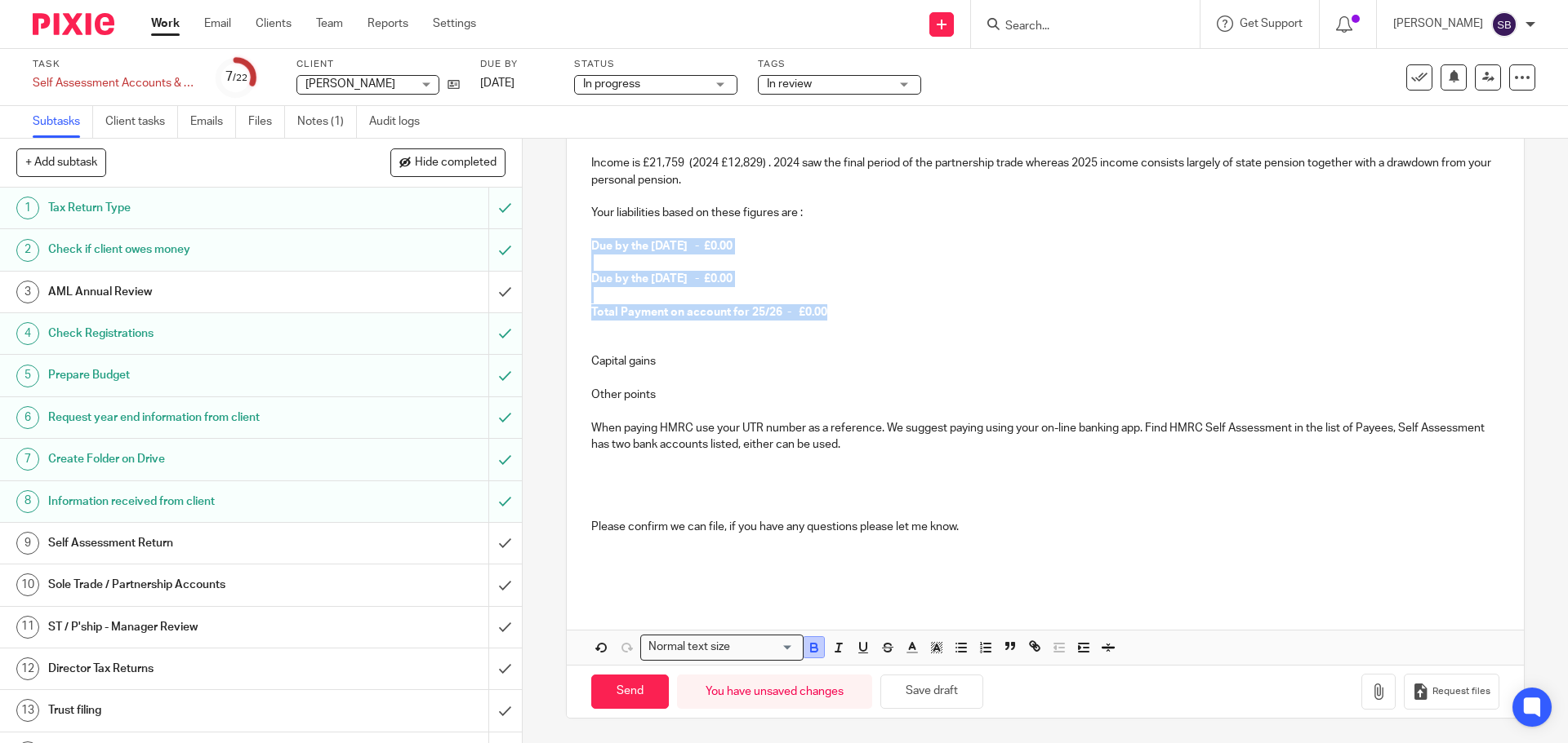
click at [814, 650] on icon "button" at bounding box center [813, 647] width 15 height 15
click at [607, 335] on p at bounding box center [1044, 328] width 907 height 16
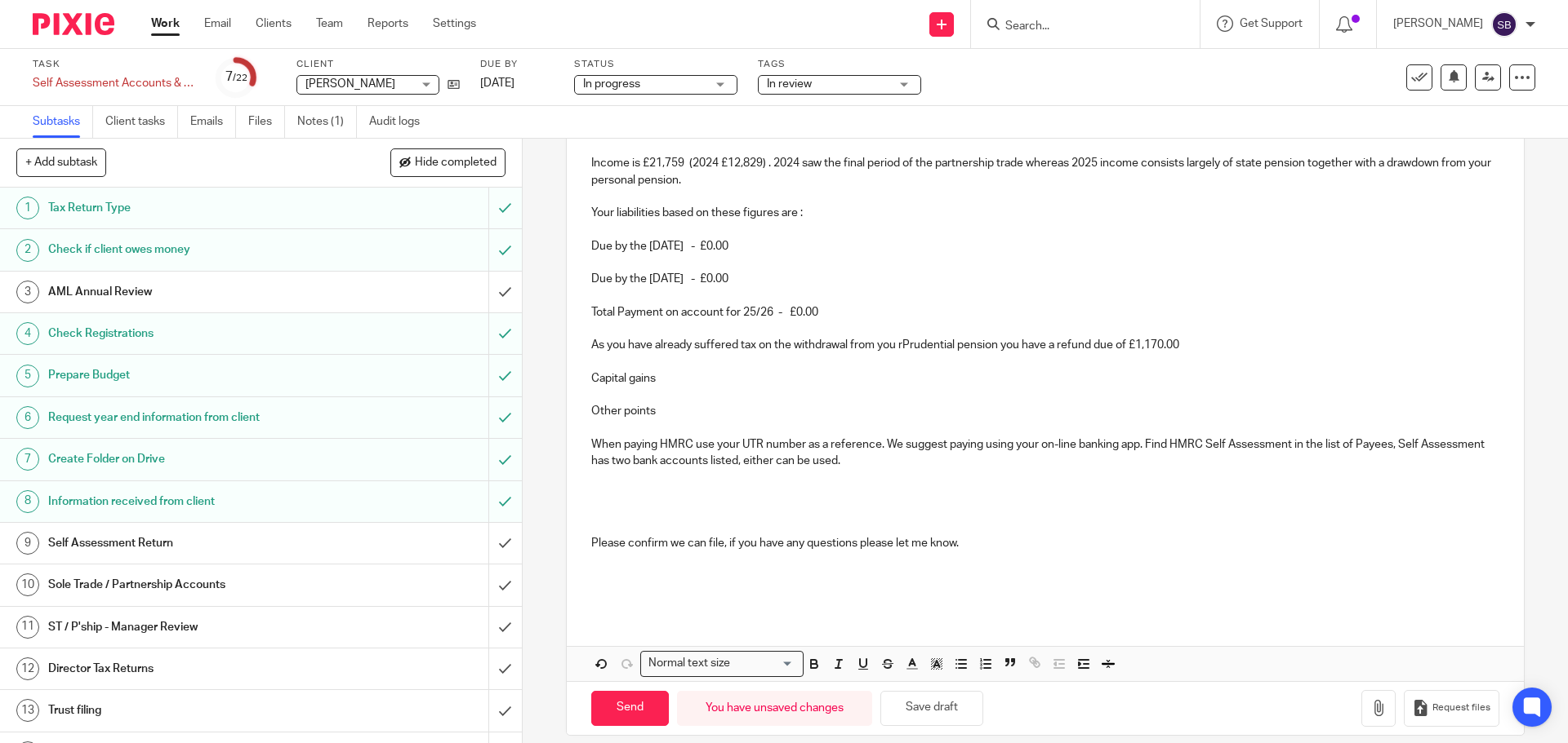
click at [893, 346] on p "As you have already suffered tax on the withdrawal from you rPrudential pension…" at bounding box center [1044, 345] width 907 height 16
drag, startPoint x: 1055, startPoint y: 346, endPoint x: 1179, endPoint y: 346, distance: 124.0
click at [1179, 346] on p "As you have already suffered tax on the withdrawal from your Prudential pension…" at bounding box center [1044, 345] width 907 height 16
click at [815, 670] on icon "button" at bounding box center [813, 664] width 15 height 15
click at [1208, 351] on p "As you have already suffered tax on the withdrawal from your Prudential pension…" at bounding box center [1044, 345] width 907 height 16
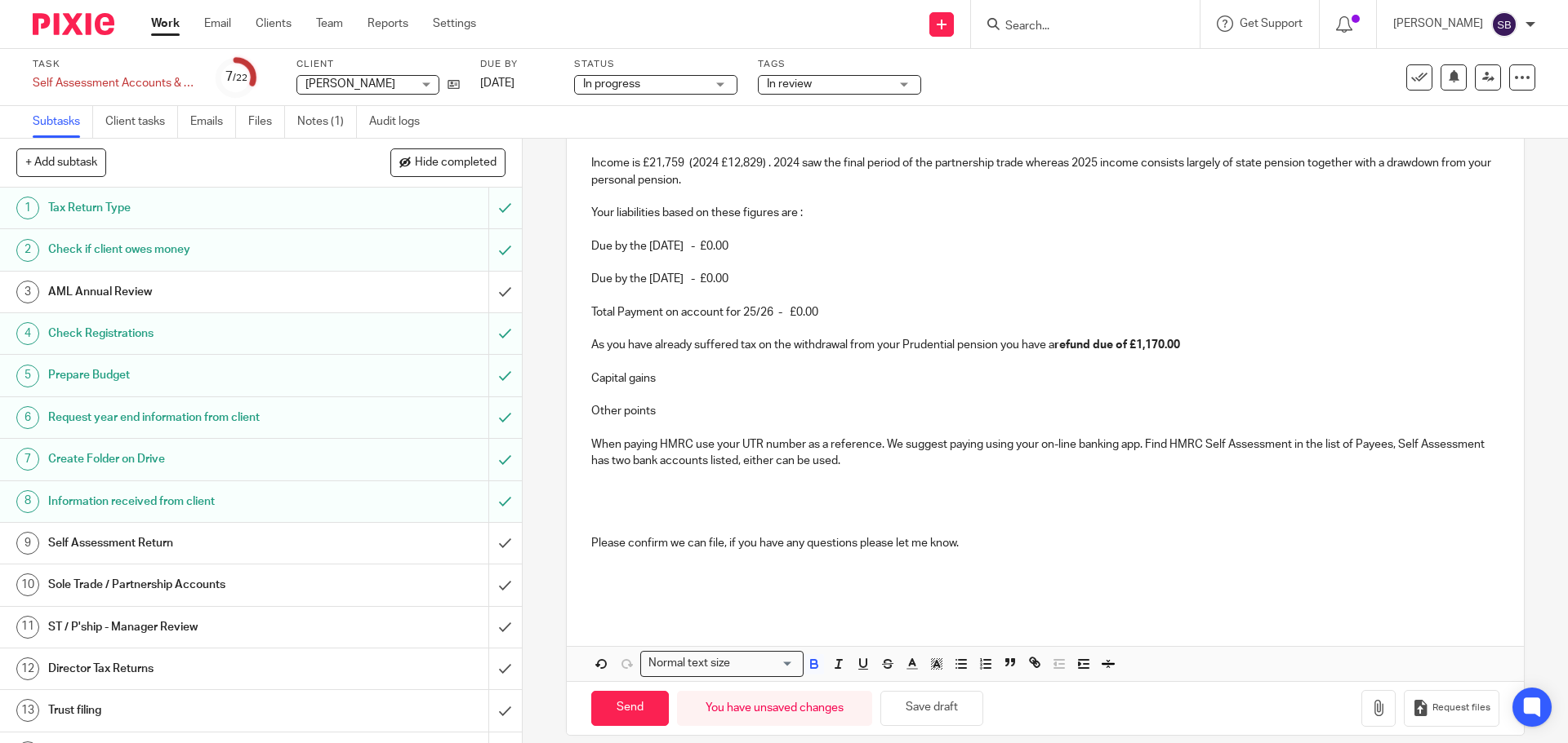
click at [1208, 349] on p "As you have already suffered tax on the withdrawal from your Prudential pension…" at bounding box center [1044, 345] width 907 height 16
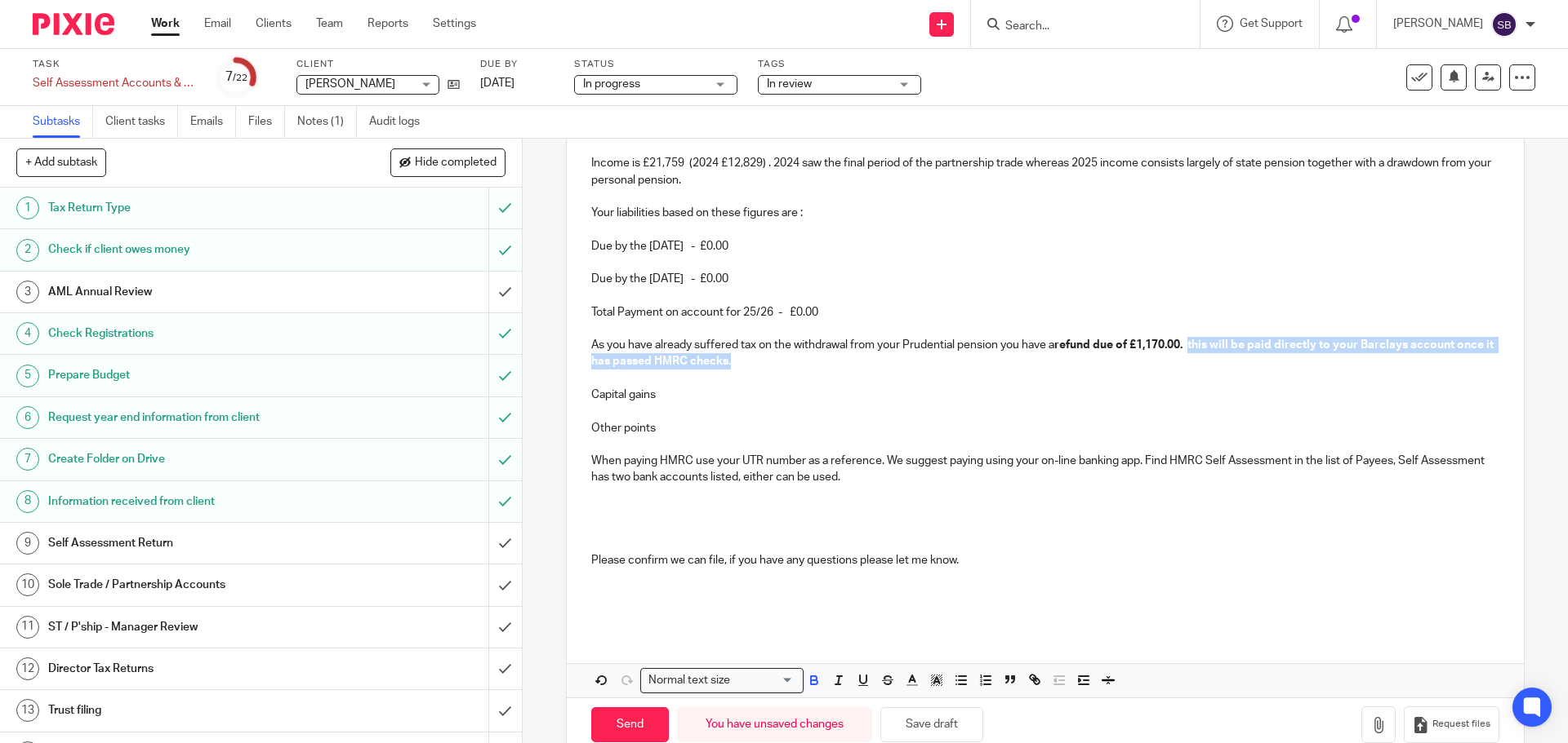
drag, startPoint x: 1192, startPoint y: 350, endPoint x: 1480, endPoint y: 357, distance: 288.1
click at [1480, 357] on div "Dear Pete Please find attached the draft Self Assessment for 2024/2025 for your…" at bounding box center [1045, 352] width 956 height 558
click at [812, 678] on icon "button" at bounding box center [813, 678] width 6 height 4
click at [1195, 348] on p "As you have already suffered tax on the withdrawal from your Prudential pension…" at bounding box center [1044, 353] width 907 height 34
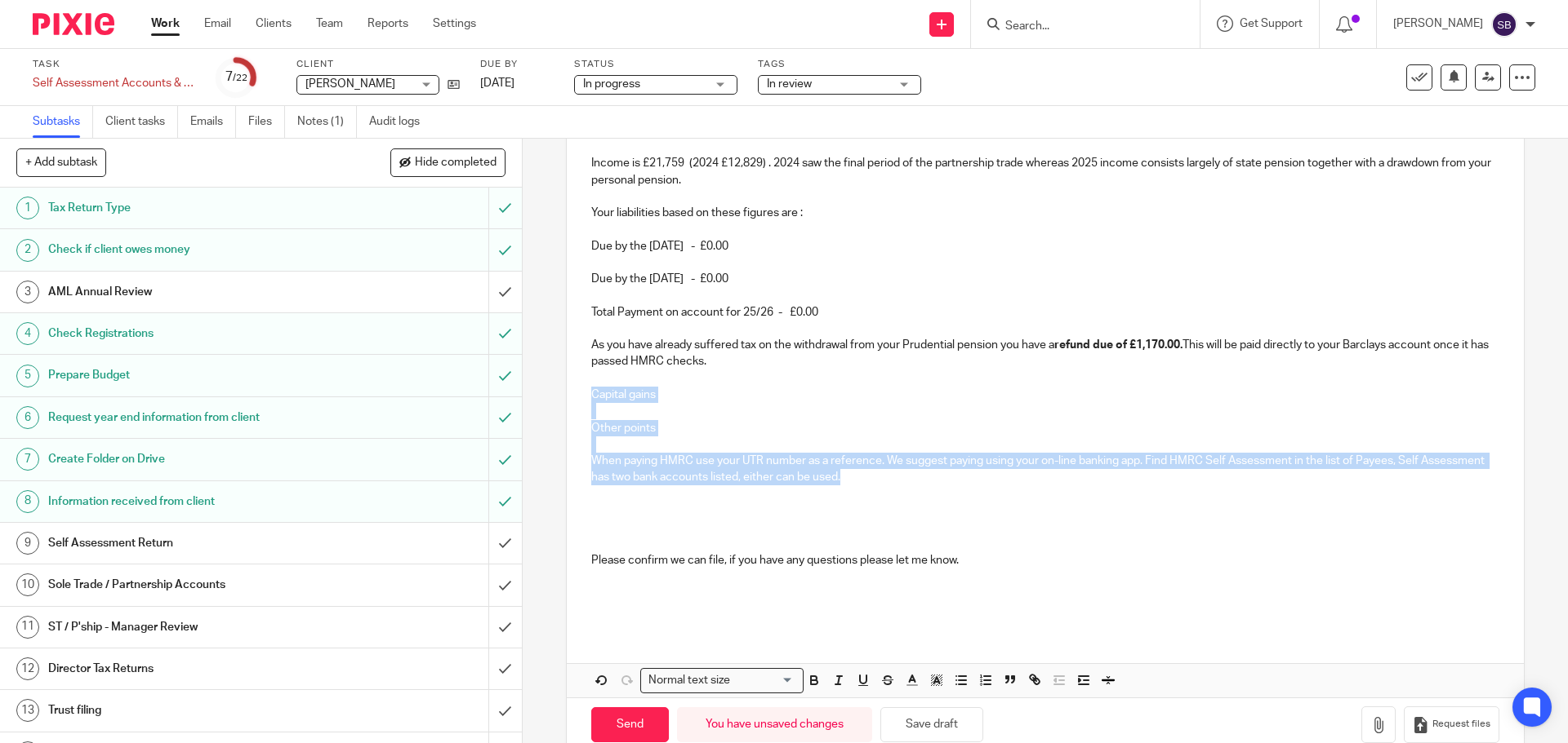
drag, startPoint x: 590, startPoint y: 395, endPoint x: 969, endPoint y: 479, distance: 388.2
click at [954, 479] on div "Dear Pete Please find attached the draft Self Assessment for 2024/2025 for your…" at bounding box center [1045, 352] width 956 height 558
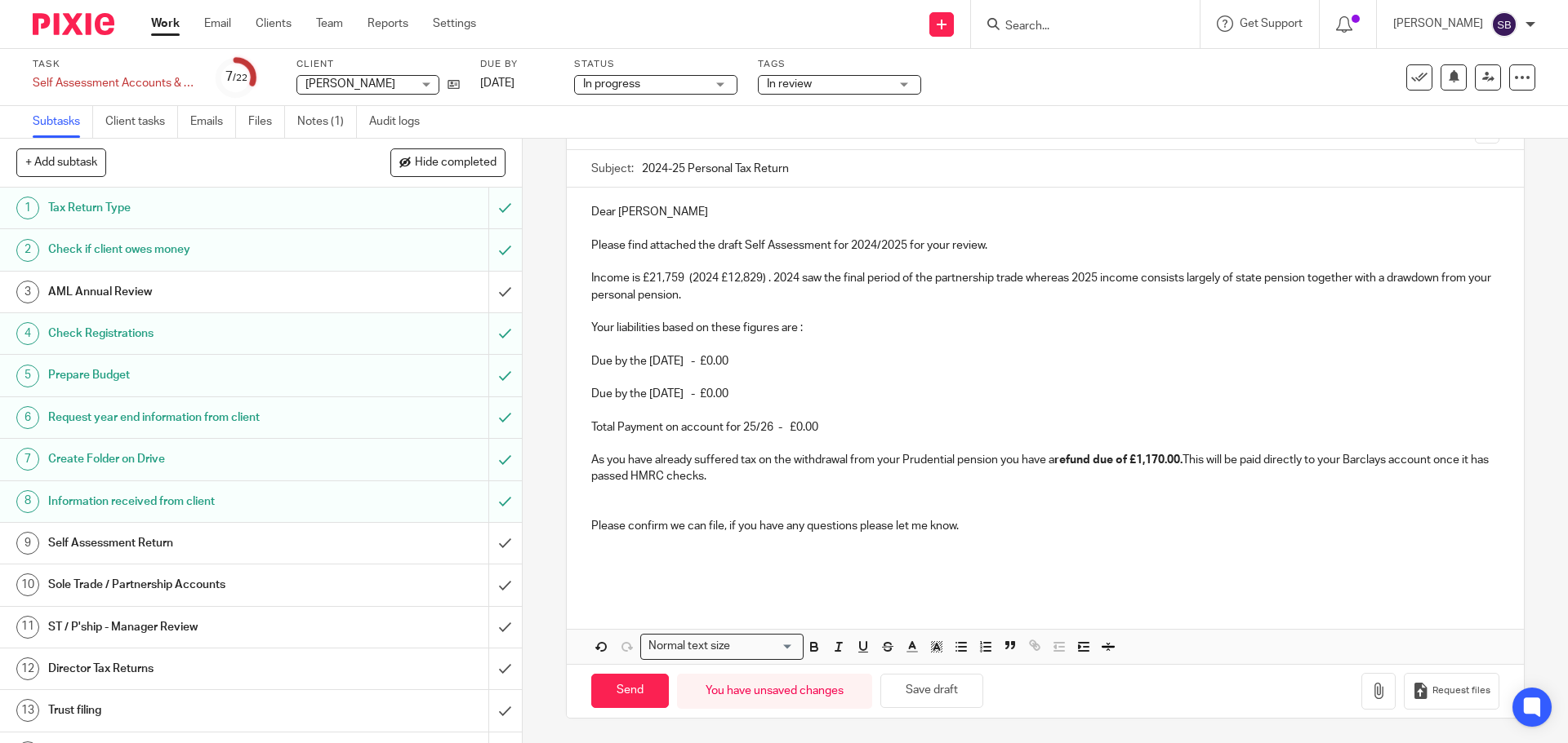
scroll to position [119, 0]
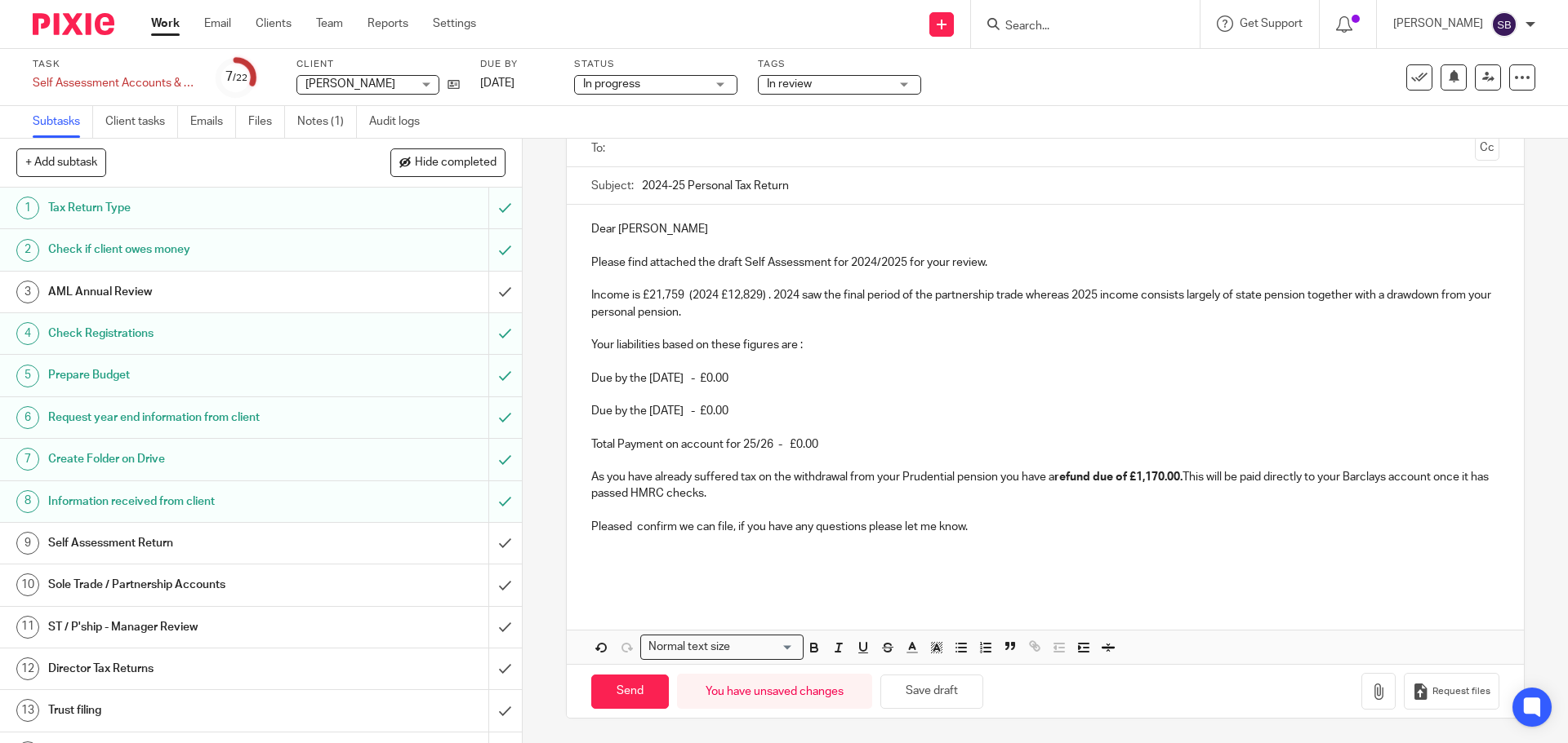
click at [996, 533] on p "Pleased confirm we can file, if you have any questions please let me know." at bounding box center [1044, 527] width 907 height 16
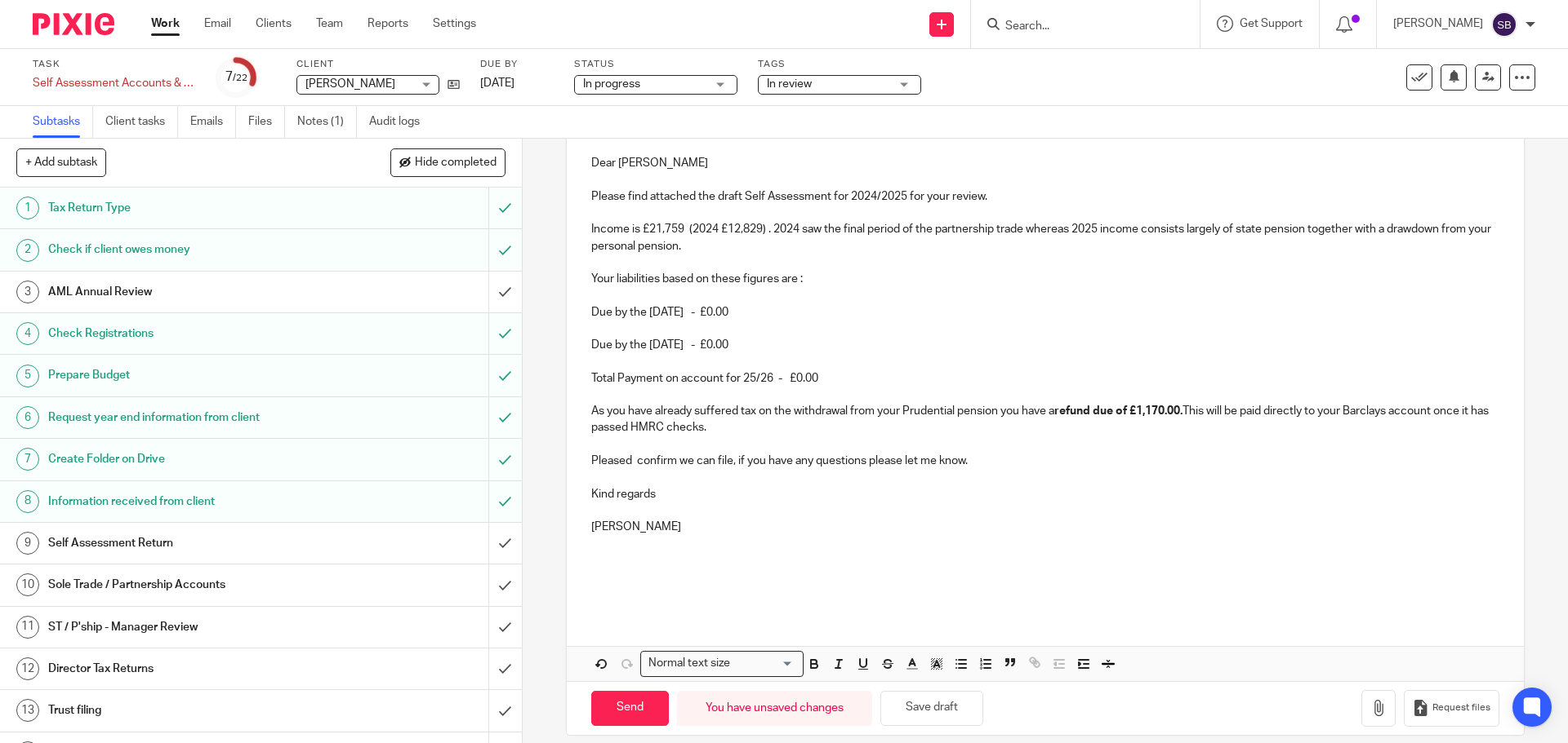
scroll to position [202, 0]
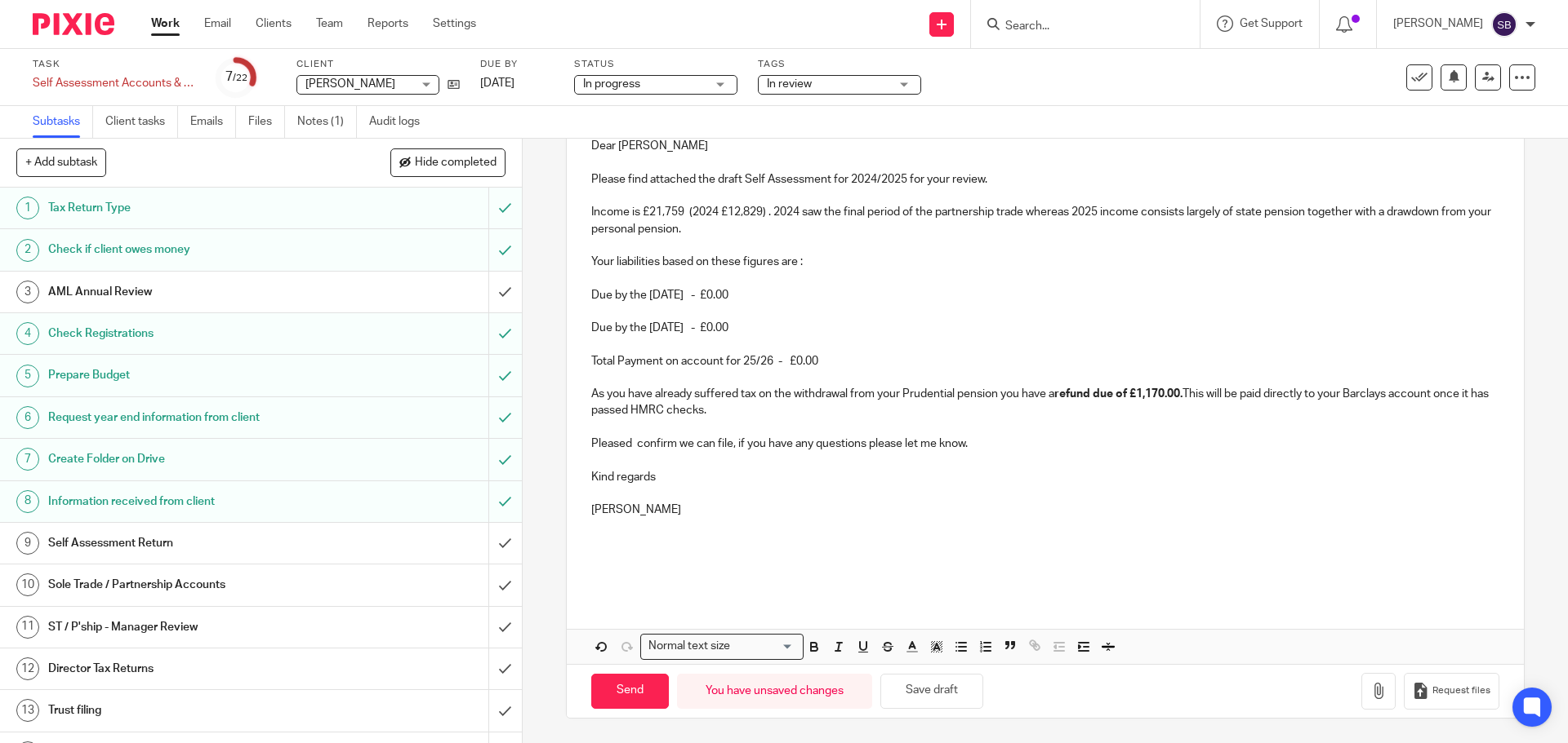
click at [1008, 182] on p "Please find attached the draft Self Assessment for 2024/2025 for your review." at bounding box center [1044, 179] width 907 height 16
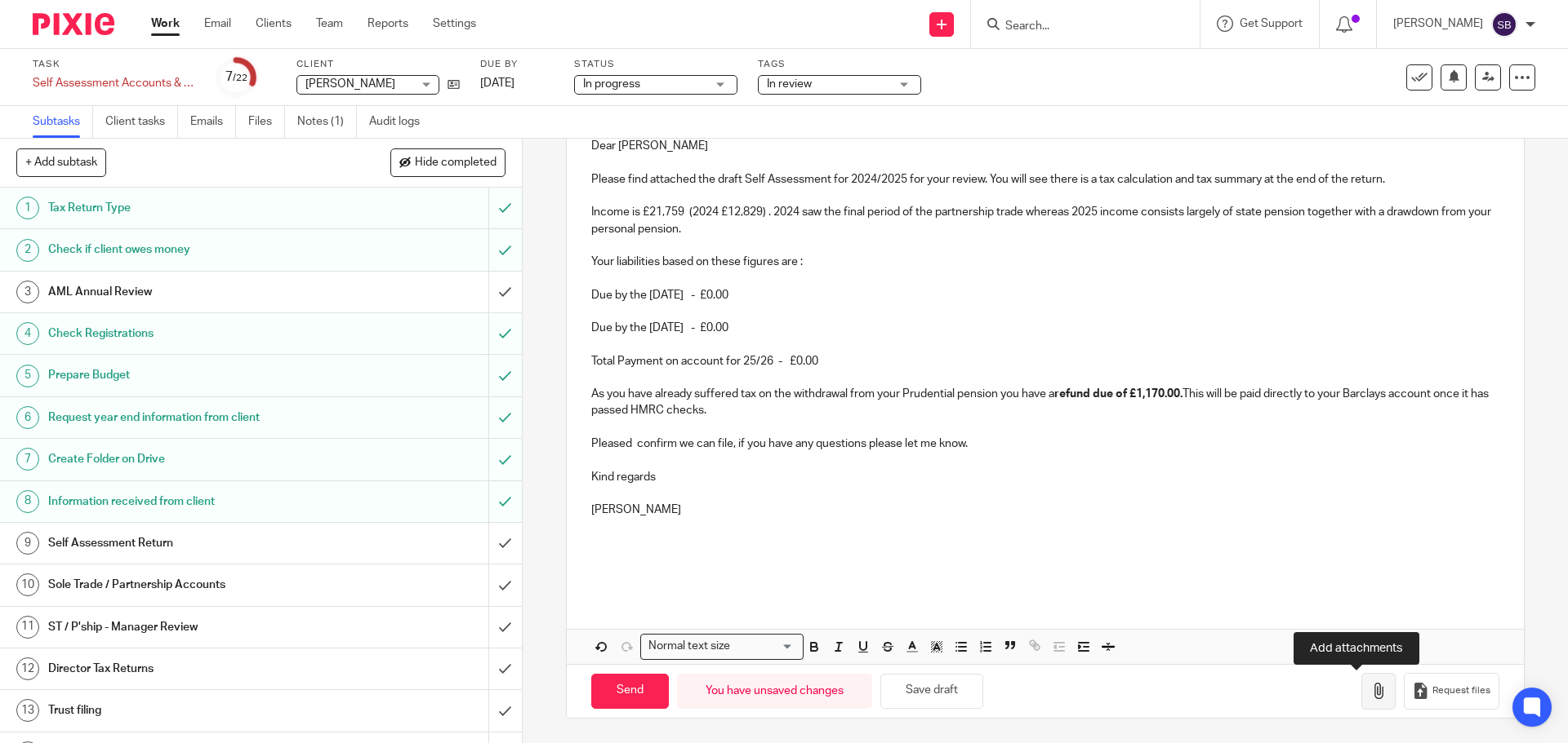
click at [1370, 695] on icon "button" at bounding box center [1378, 691] width 16 height 16
click at [944, 699] on button "Save draft" at bounding box center [931, 691] width 103 height 35
click at [229, 28] on link "Email" at bounding box center [217, 23] width 27 height 16
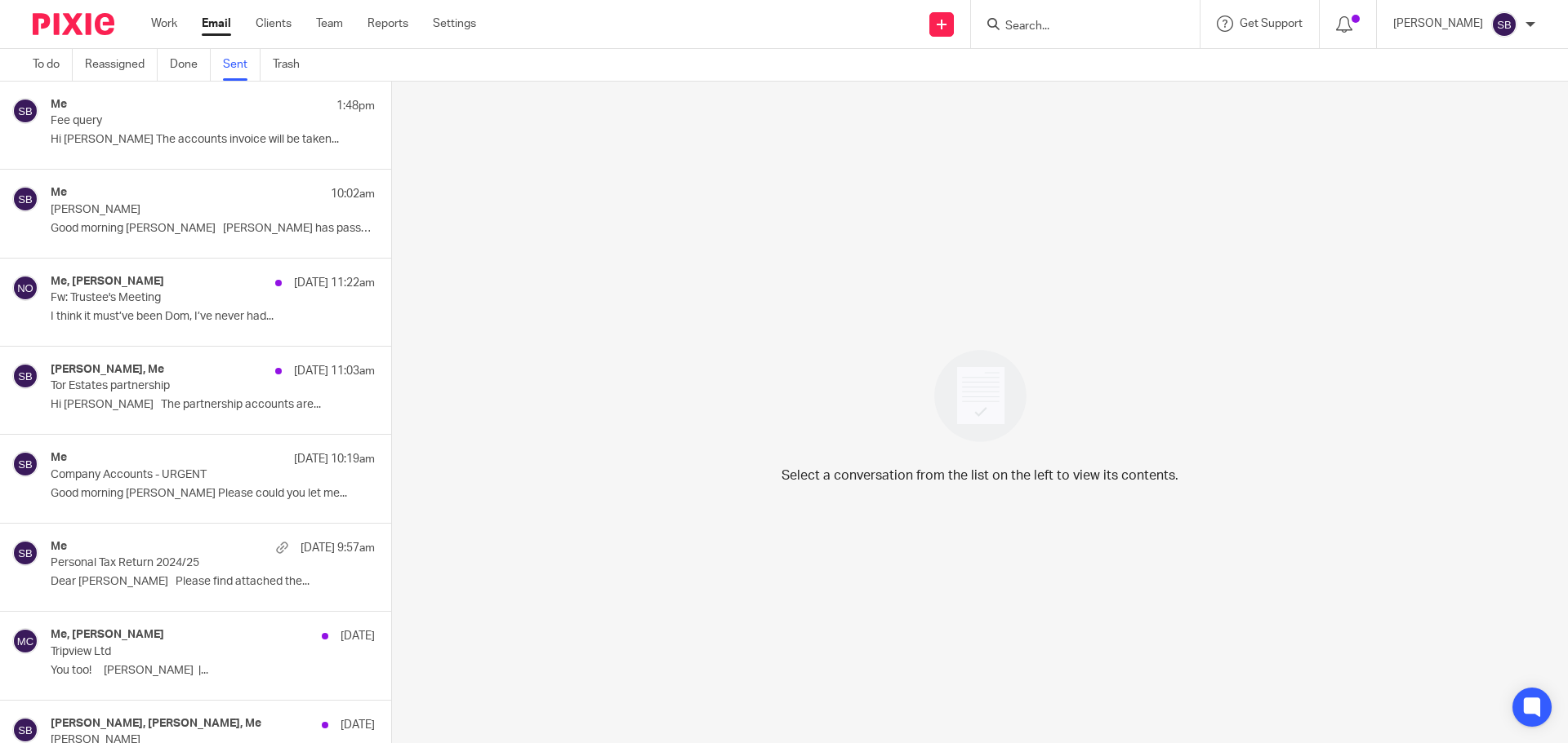
click at [107, 137] on p "Hi [PERSON_NAME] The accounts invoice will be taken..." at bounding box center [213, 140] width 324 height 14
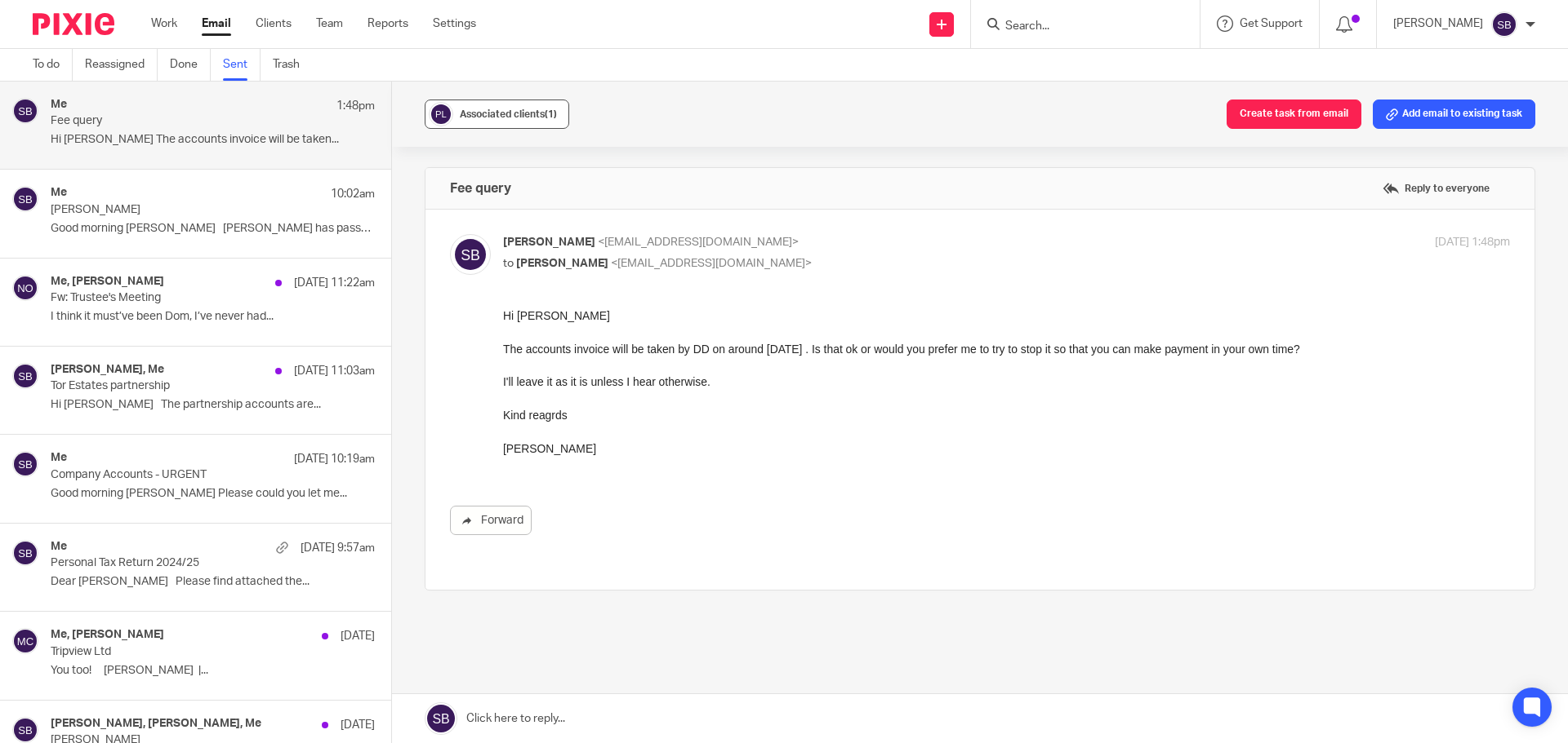
click at [467, 106] on div "Associated clients (1)" at bounding box center [508, 114] width 97 height 16
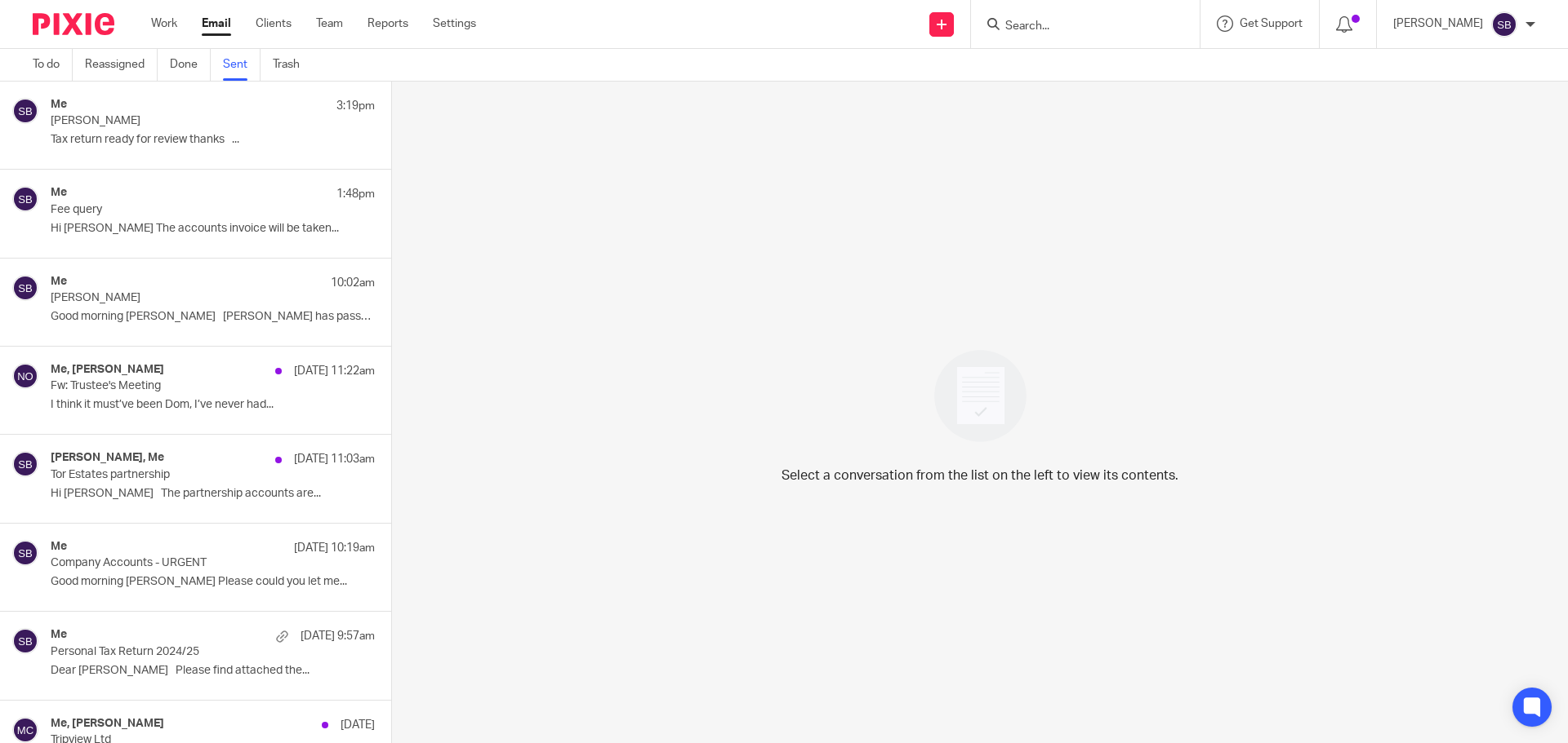
click at [194, 130] on div "Me 3:19pm [PERSON_NAME] Tax return ready for review thanks ..." at bounding box center [213, 124] width 324 height 54
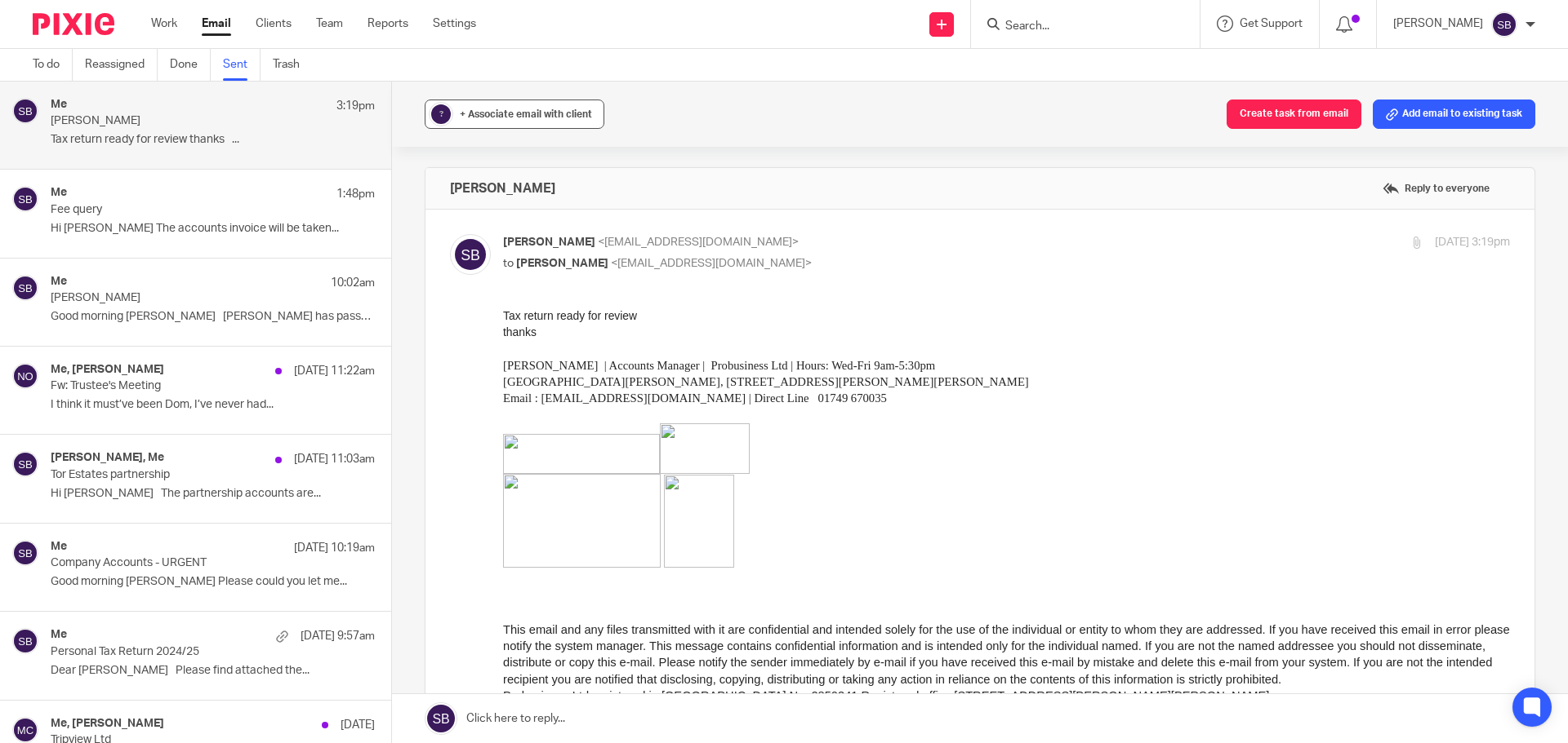
click at [474, 115] on span "+ Associate email with client" at bounding box center [526, 114] width 132 height 10
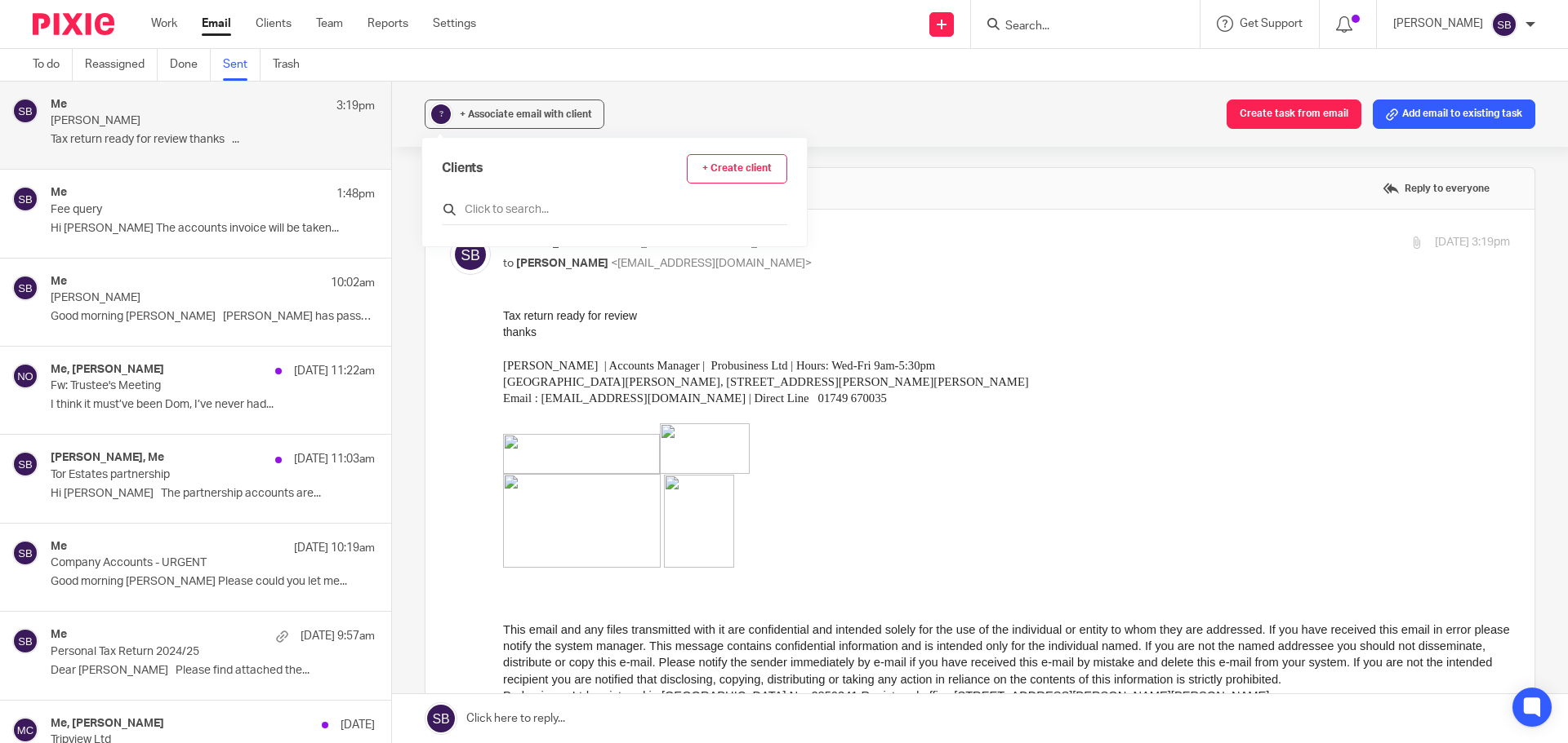
click at [510, 209] on input "text" at bounding box center [615, 209] width 346 height 16
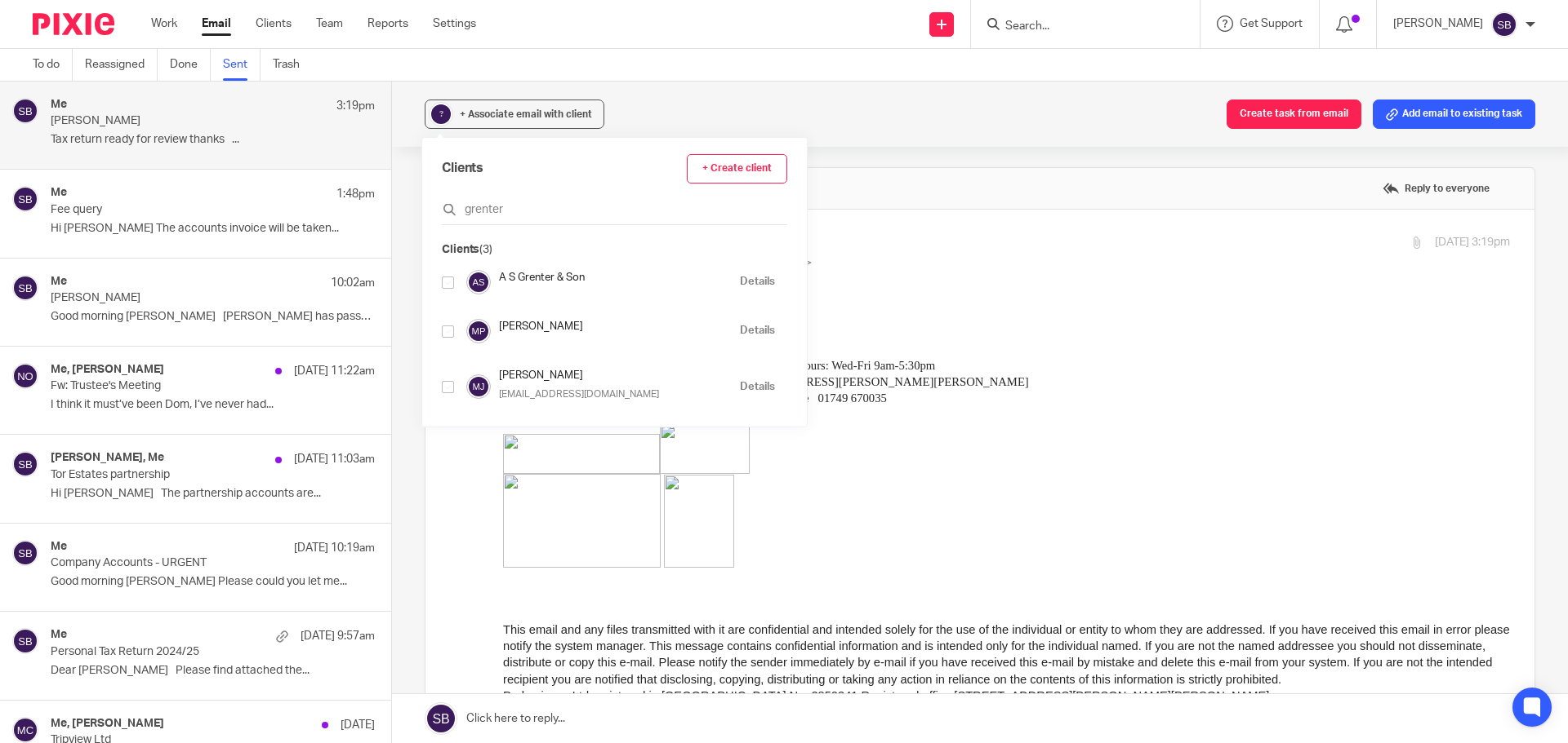
type input "grenter"
click at [445, 333] on input "checkbox" at bounding box center [448, 332] width 12 height 12
checkbox input "true"
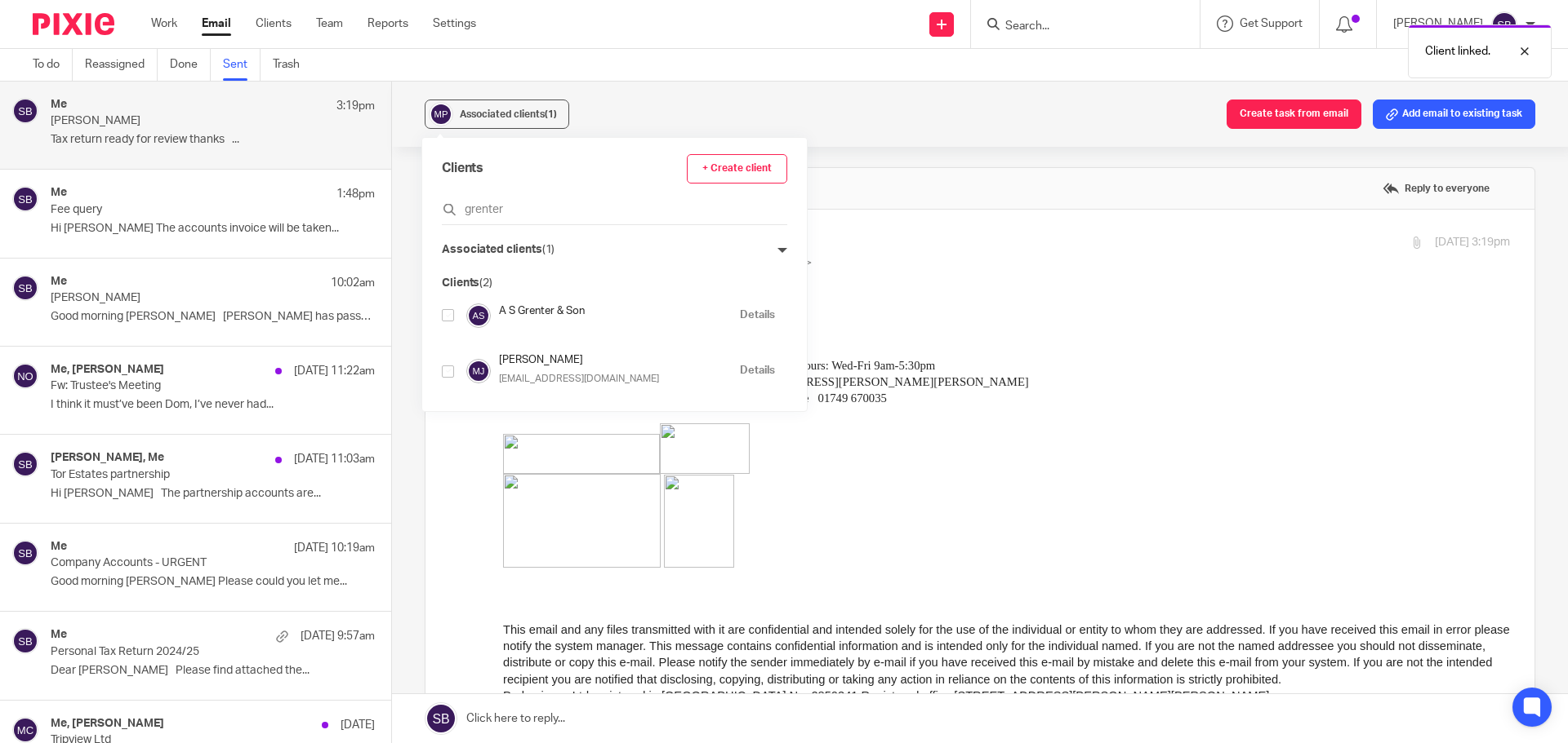
click at [917, 102] on div "Associated clients (1) Create task from email Add email to existing task" at bounding box center [979, 114] width 1176 height 66
